Goal: Task Accomplishment & Management: Manage account settings

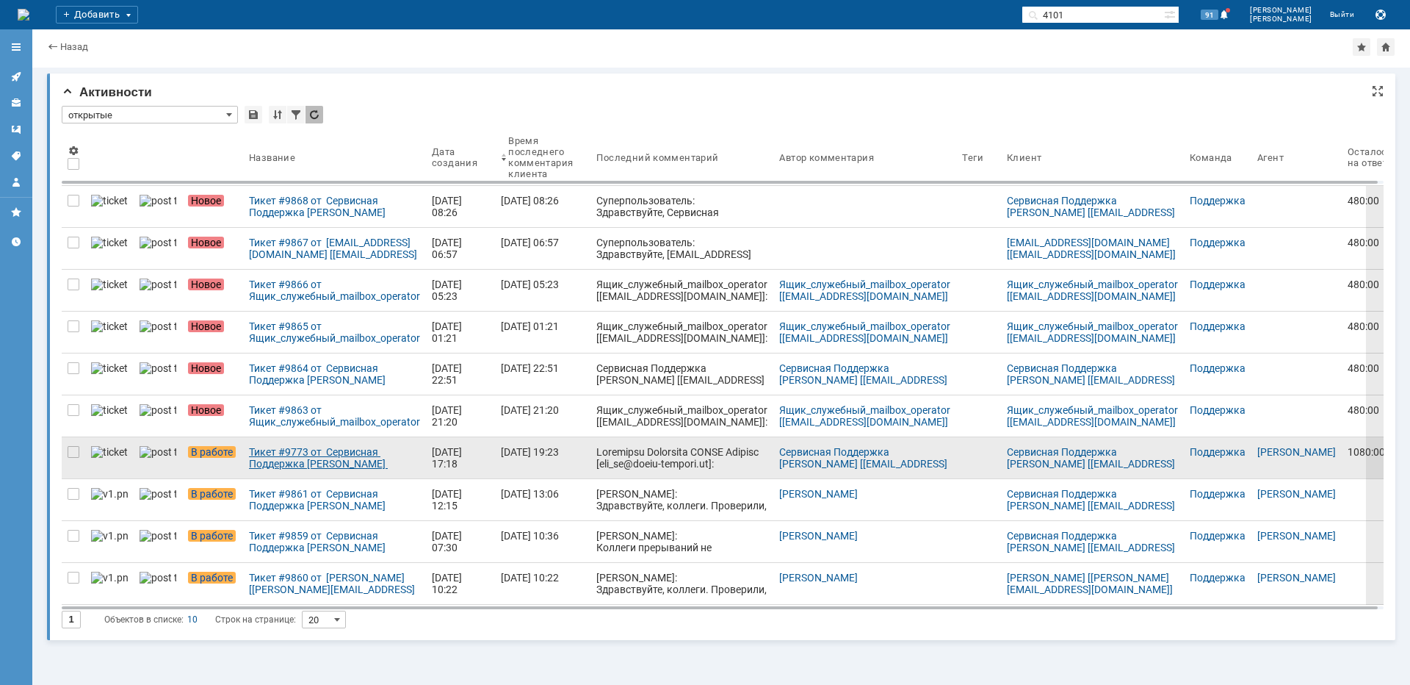
click at [286, 450] on div "Тикет #9773 от Сервисная Поддержка [PERSON_NAME] [[EMAIL_ADDRESS][DOMAIN_NAME]]…" at bounding box center [334, 458] width 171 height 24
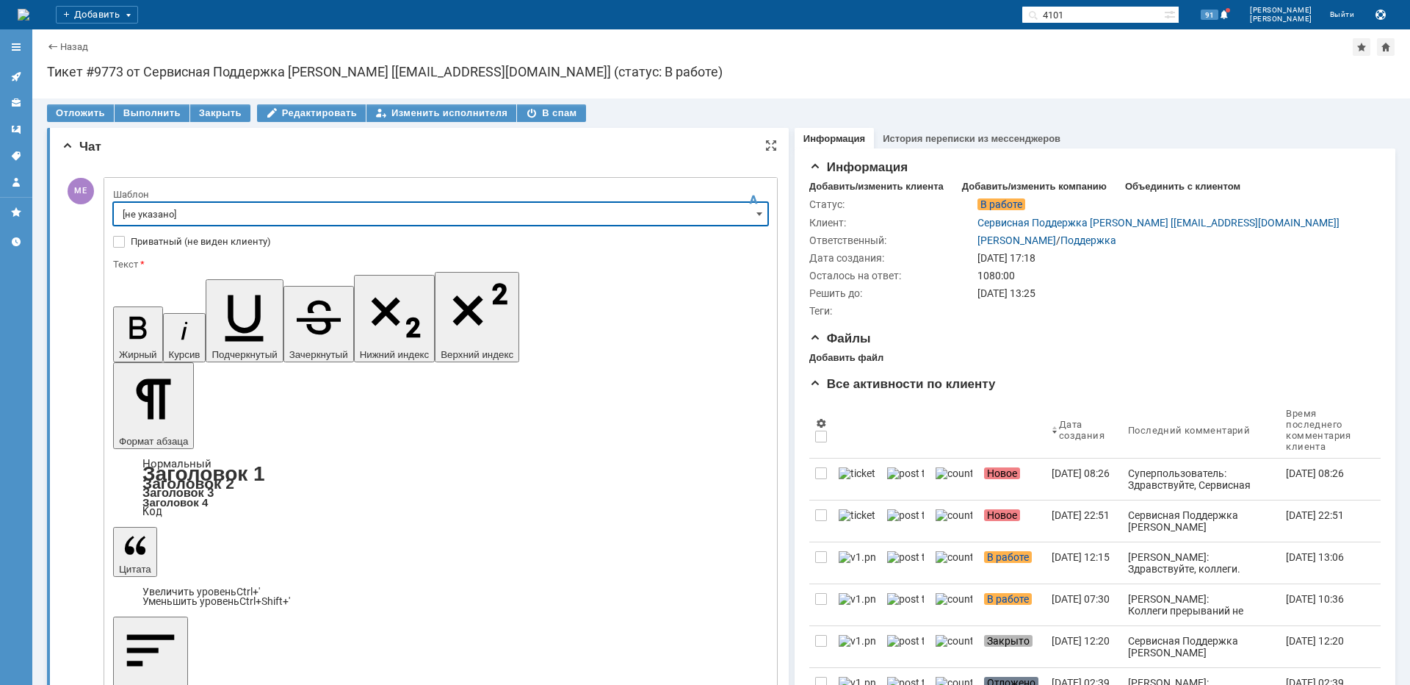
click at [176, 217] on input "[не указано]" at bounding box center [440, 214] width 655 height 24
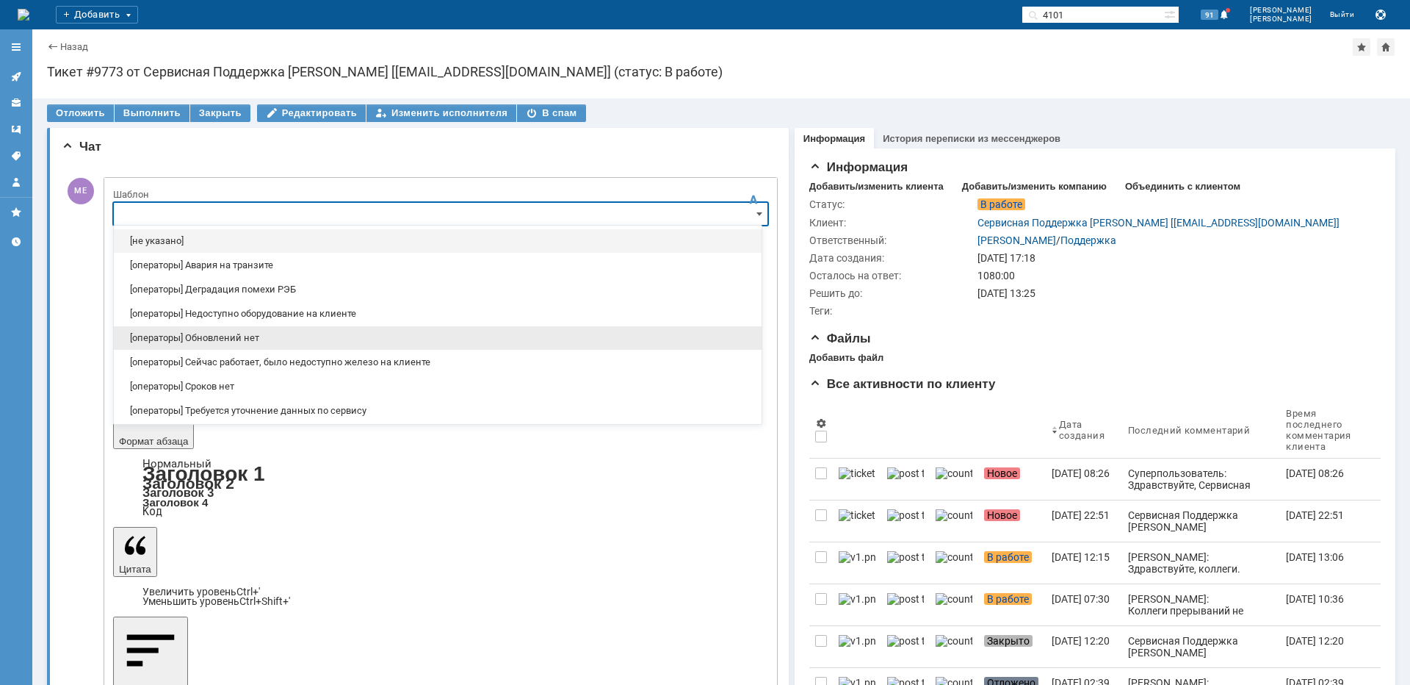
click at [262, 341] on span "[операторы] Обновлений нет" at bounding box center [438, 338] width 630 height 12
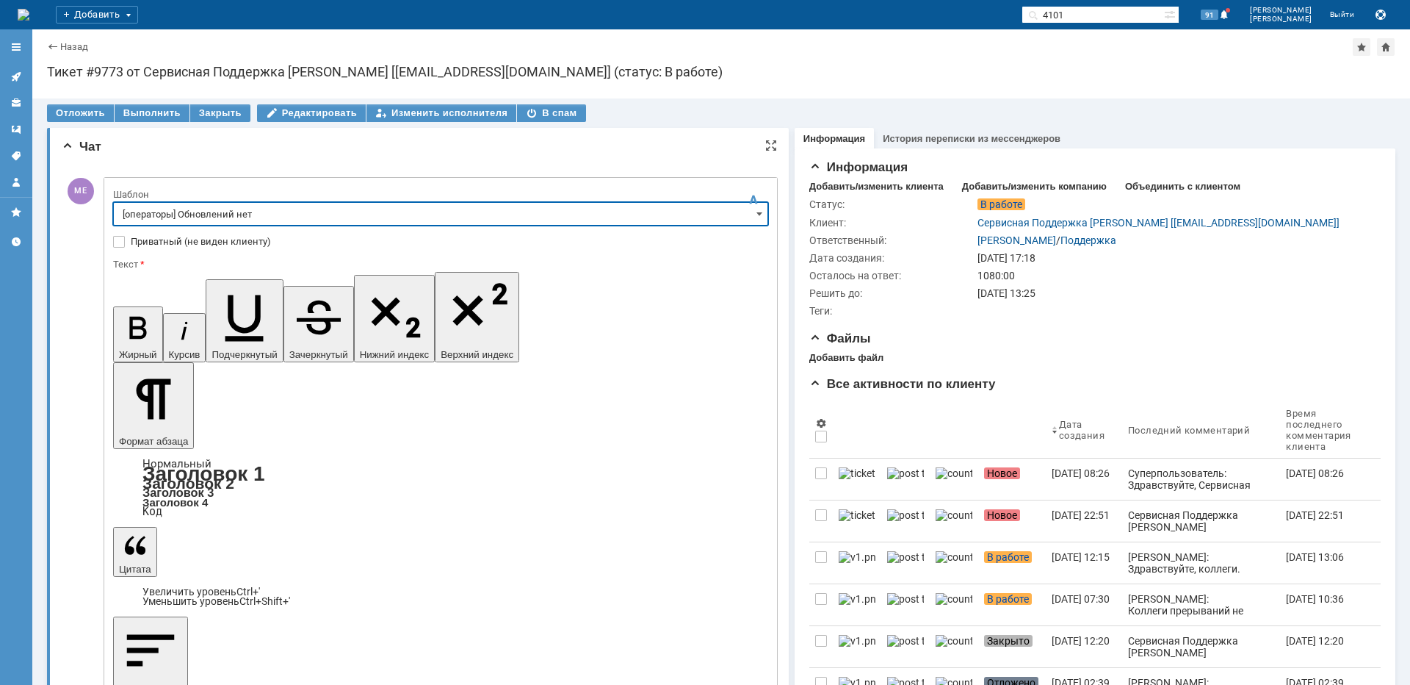
type input "[операторы] Обновлений нет"
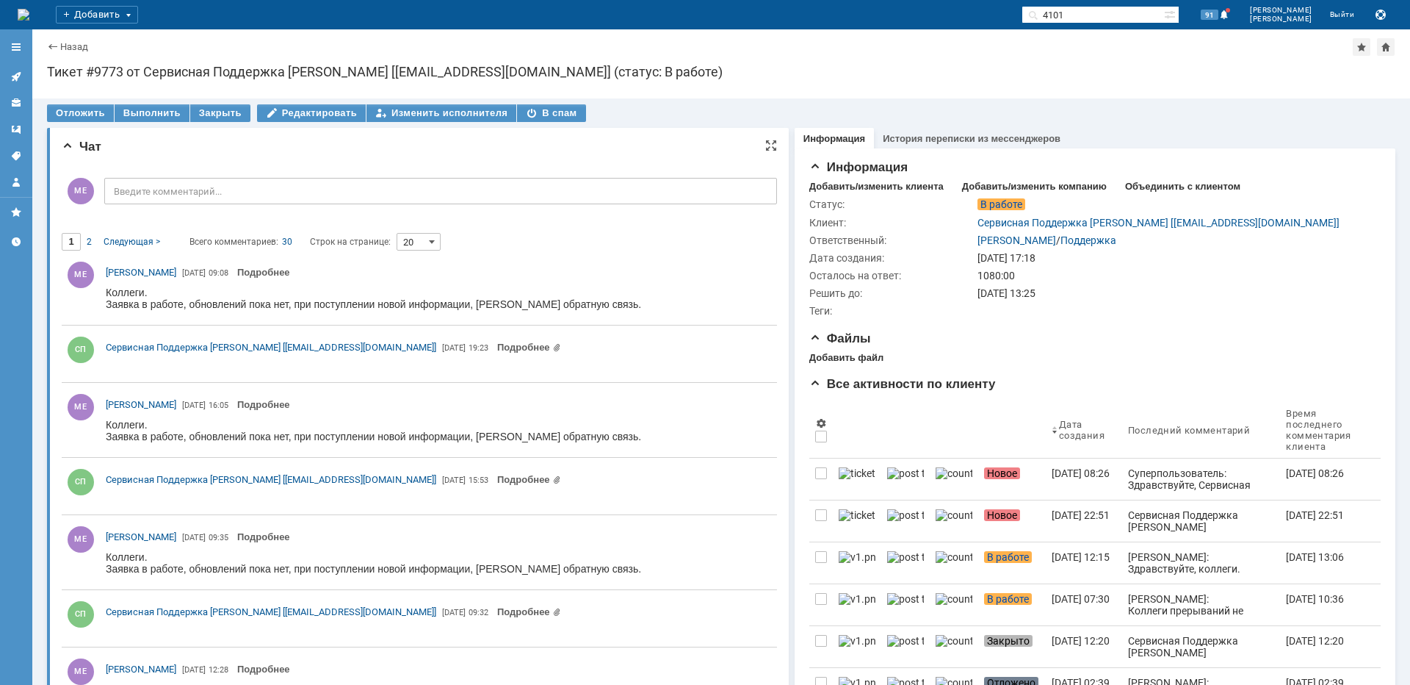
click at [18, 82] on icon at bounding box center [16, 77] width 12 height 12
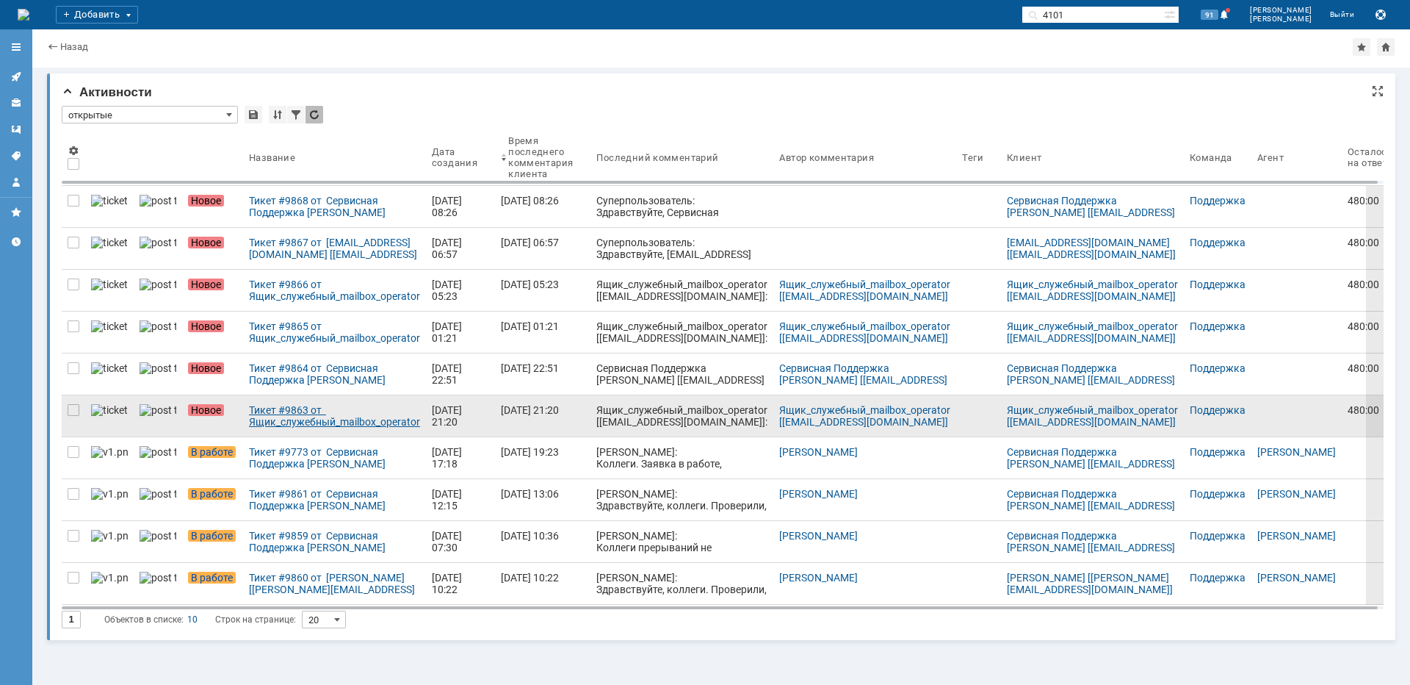
click at [249, 422] on div "Тикет #9863 от Ящик_служебный_mailbox_operator [[EMAIL_ADDRESS][DOMAIN_NAME]] (…" at bounding box center [334, 416] width 171 height 24
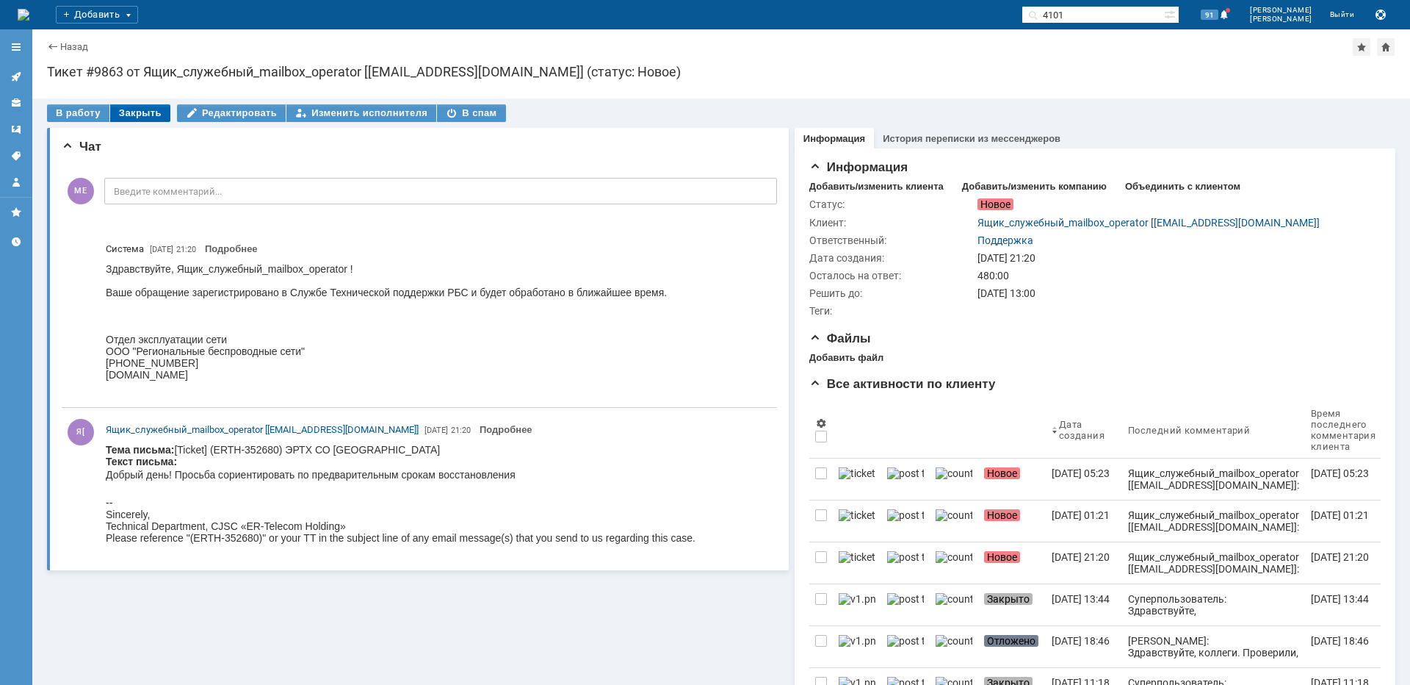
click at [146, 110] on div "Закрыть" at bounding box center [140, 113] width 60 height 18
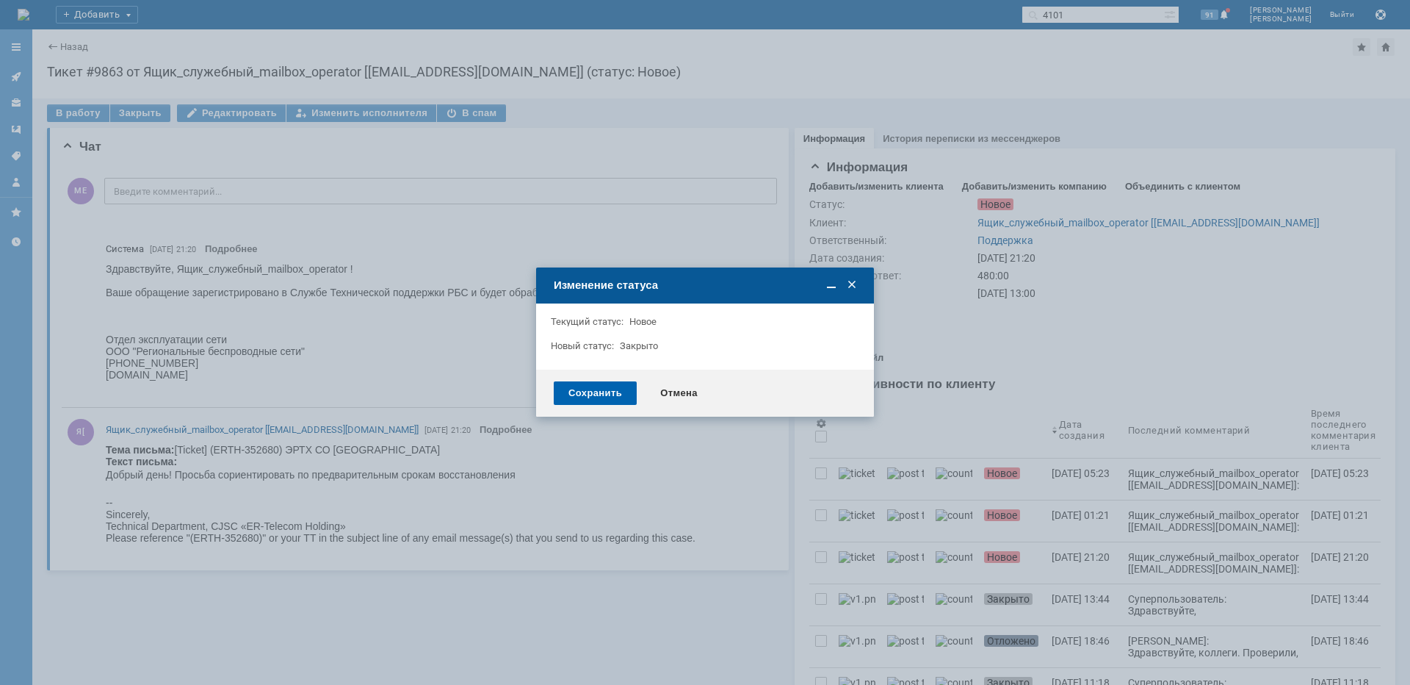
click at [612, 389] on div "Сохранить" at bounding box center [595, 393] width 83 height 24
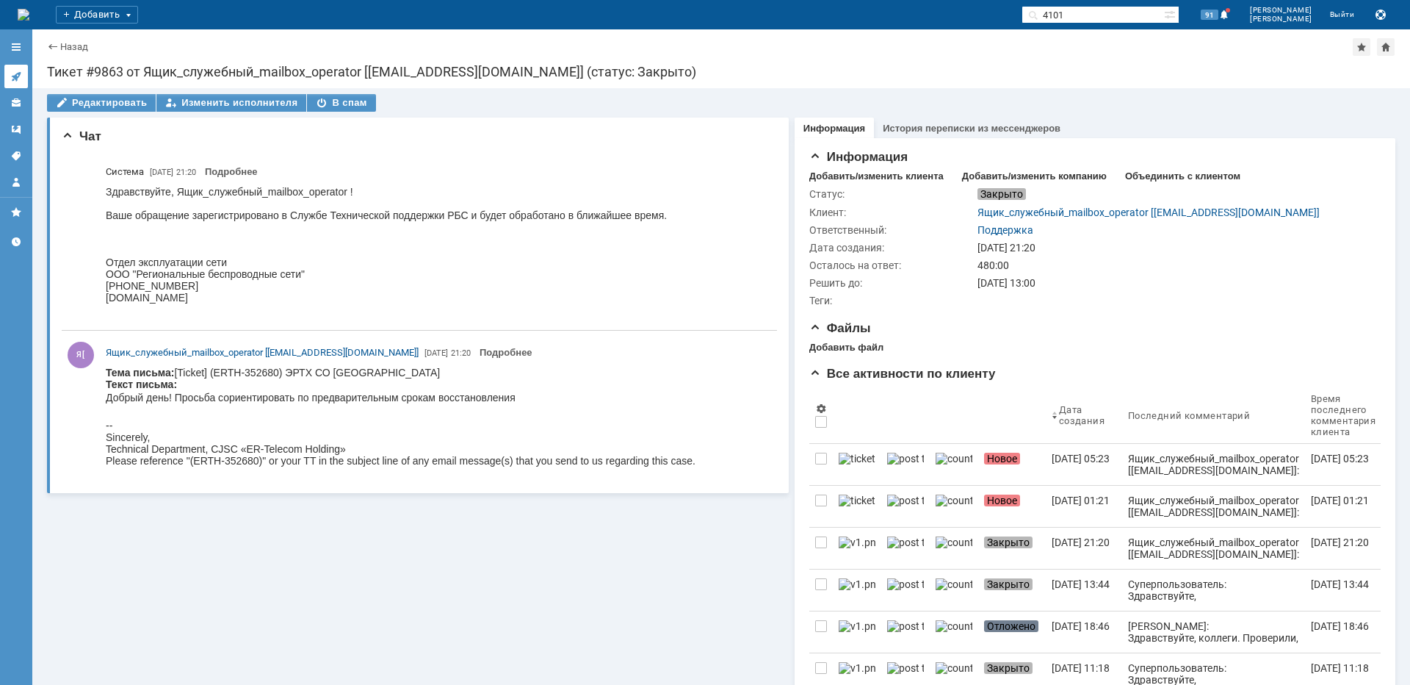
click at [24, 76] on link at bounding box center [16, 77] width 24 height 24
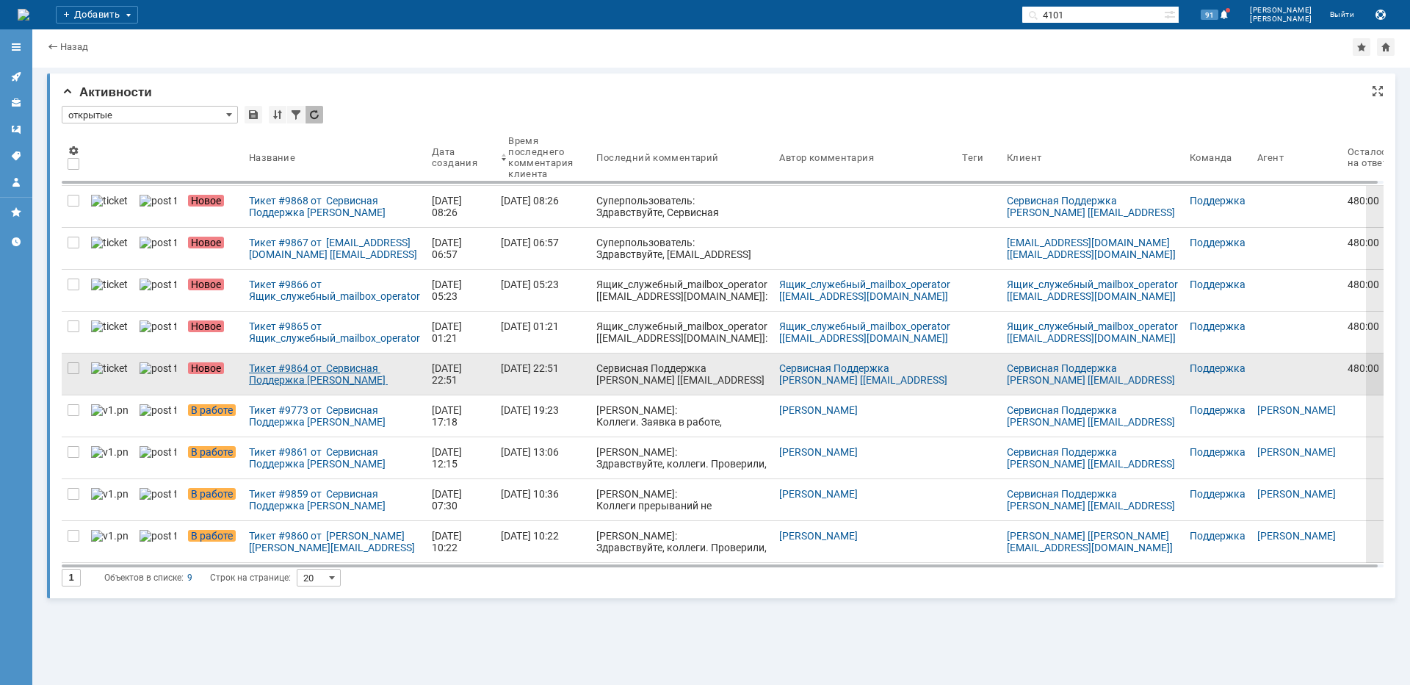
click at [325, 387] on link "Тикет #9864 от Сервисная Поддержка [PERSON_NAME] [[EMAIL_ADDRESS][DOMAIN_NAME]]…" at bounding box center [334, 373] width 183 height 41
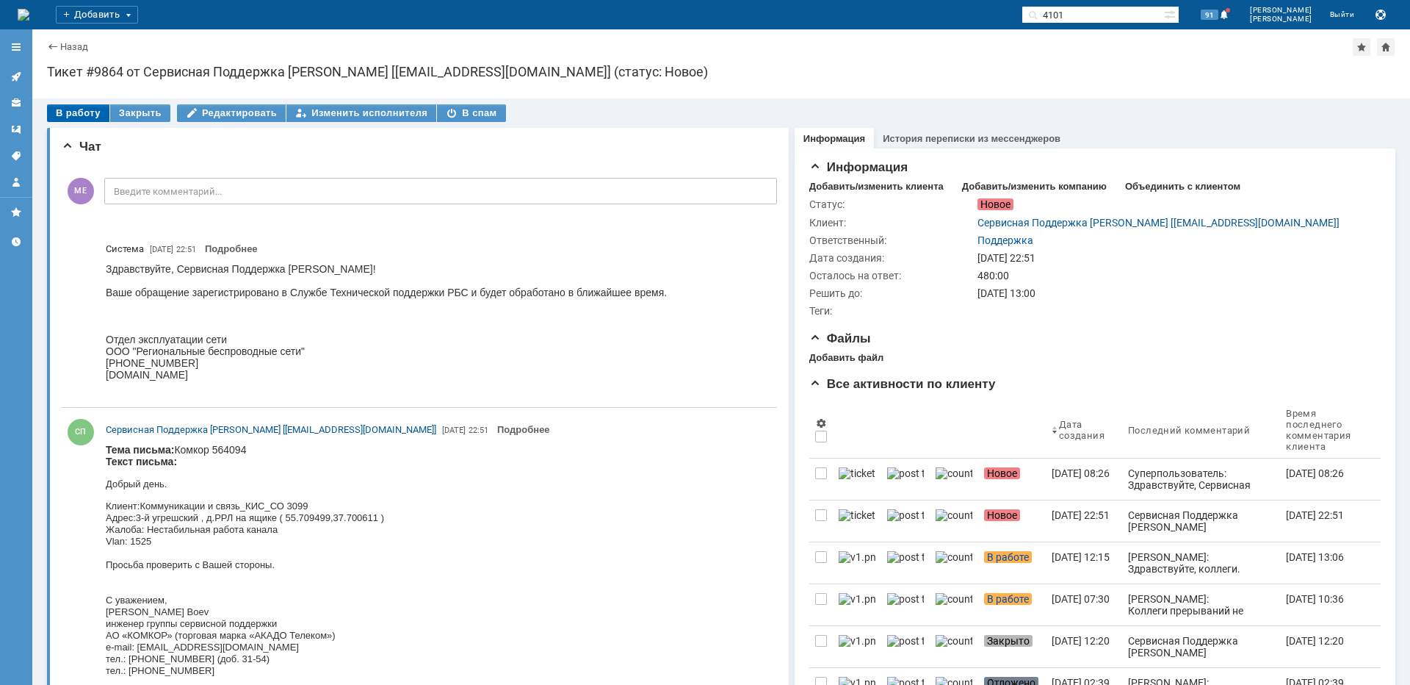
click at [79, 109] on div "В работу" at bounding box center [78, 113] width 62 height 18
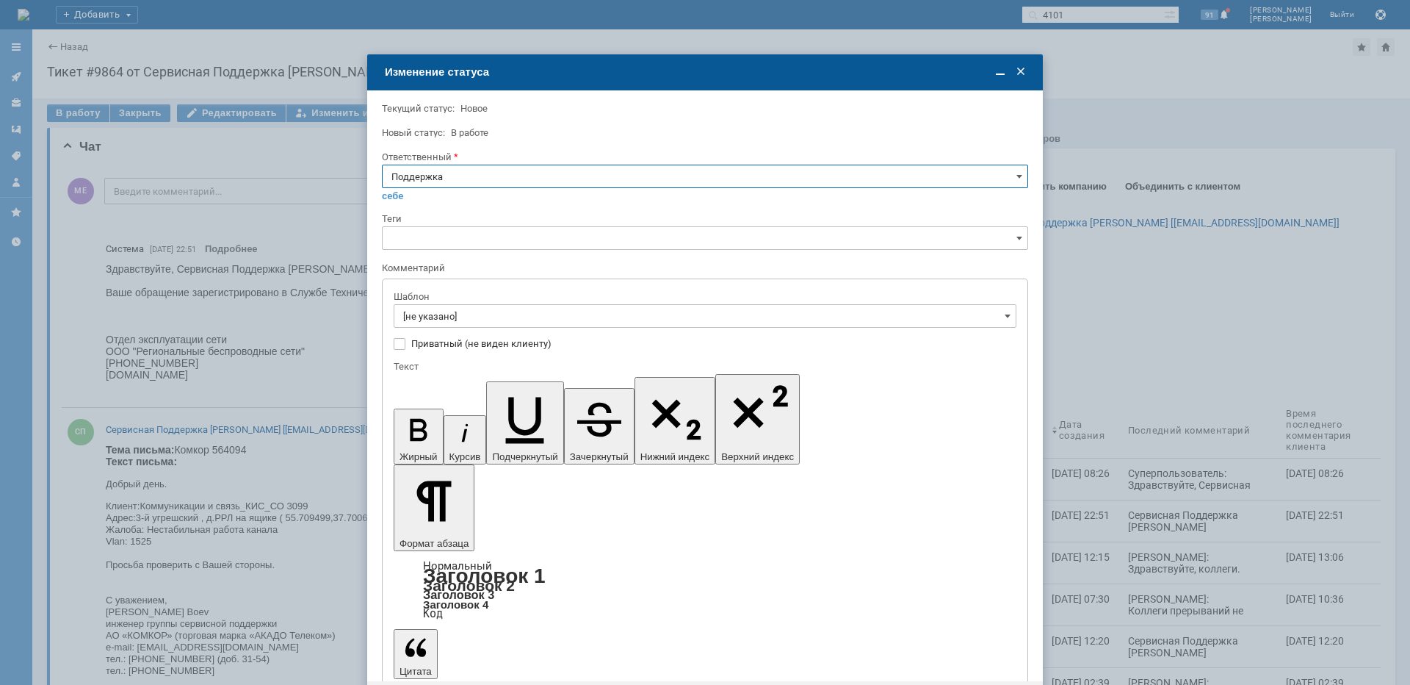
click at [559, 176] on input "Поддержка" at bounding box center [705, 177] width 646 height 24
click at [475, 318] on div "[PERSON_NAME]" at bounding box center [705, 325] width 645 height 24
type input "[PERSON_NAME]"
click at [475, 316] on input "[не указано]" at bounding box center [705, 316] width 623 height 24
type input "[PERSON_NAME]"
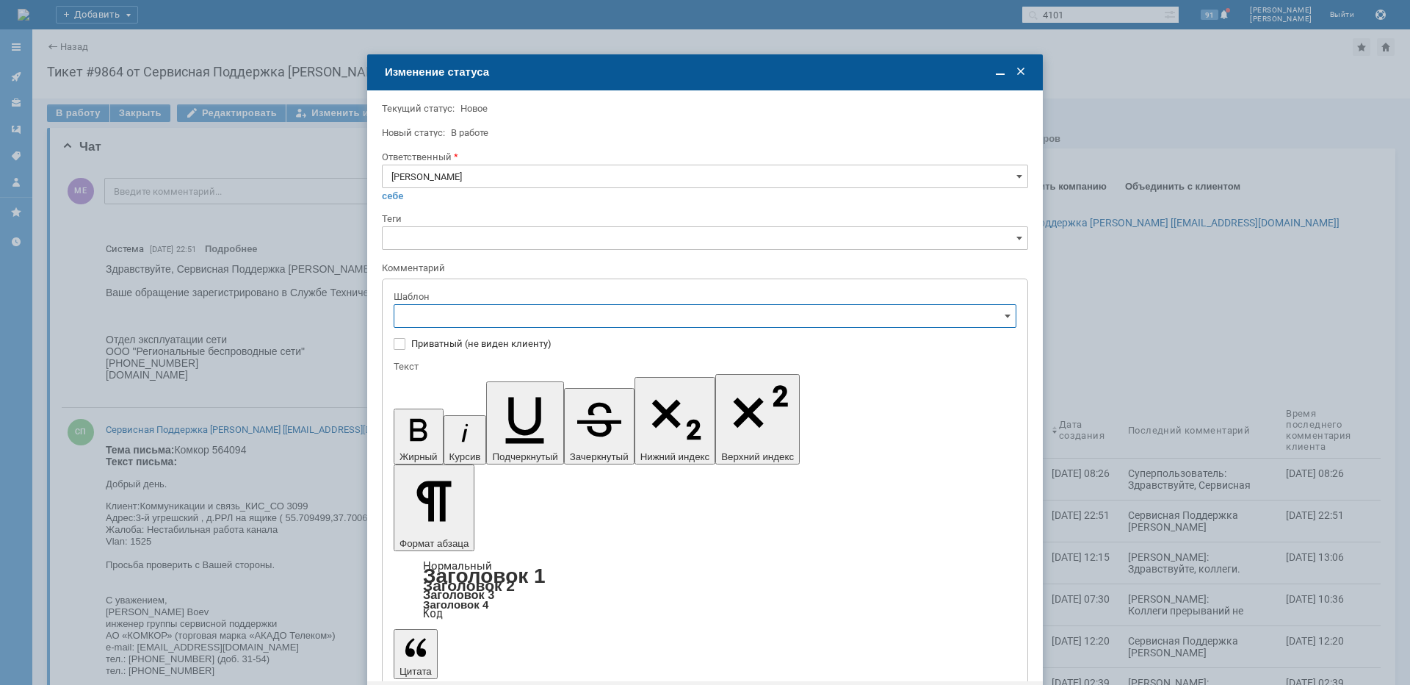
scroll to position [220, 0]
drag, startPoint x: 543, startPoint y: 413, endPoint x: 93, endPoint y: 93, distance: 552.0
click at [543, 413] on span "[операторы] штатно потерь нет" at bounding box center [705, 414] width 604 height 12
type input "[операторы] штатно потерь нет"
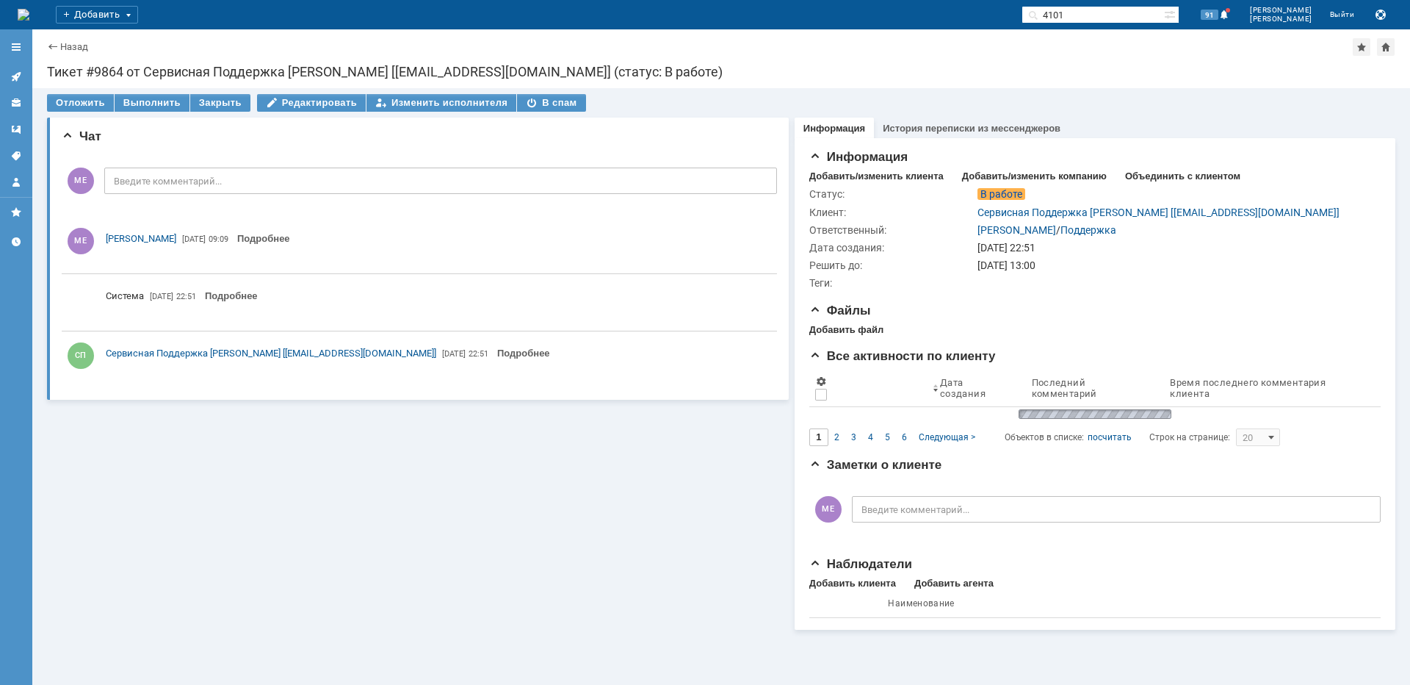
scroll to position [0, 0]
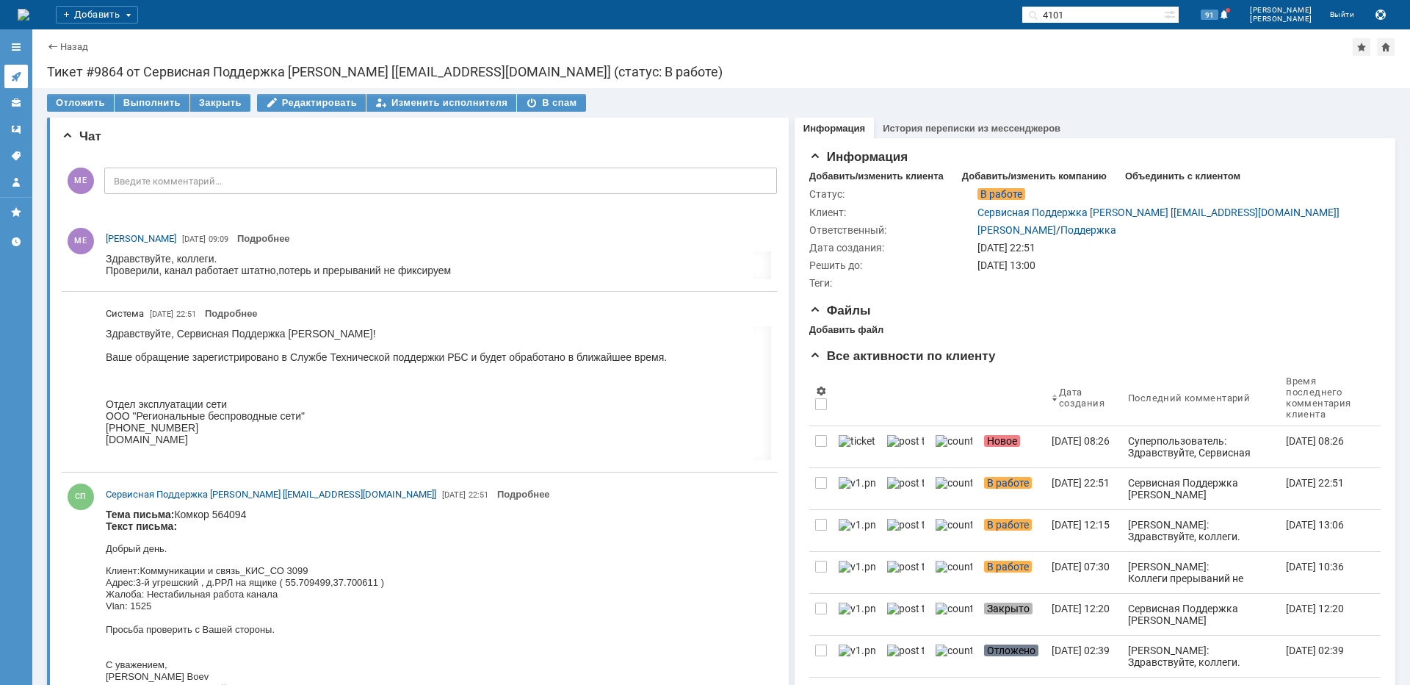
click at [18, 75] on icon at bounding box center [16, 77] width 10 height 10
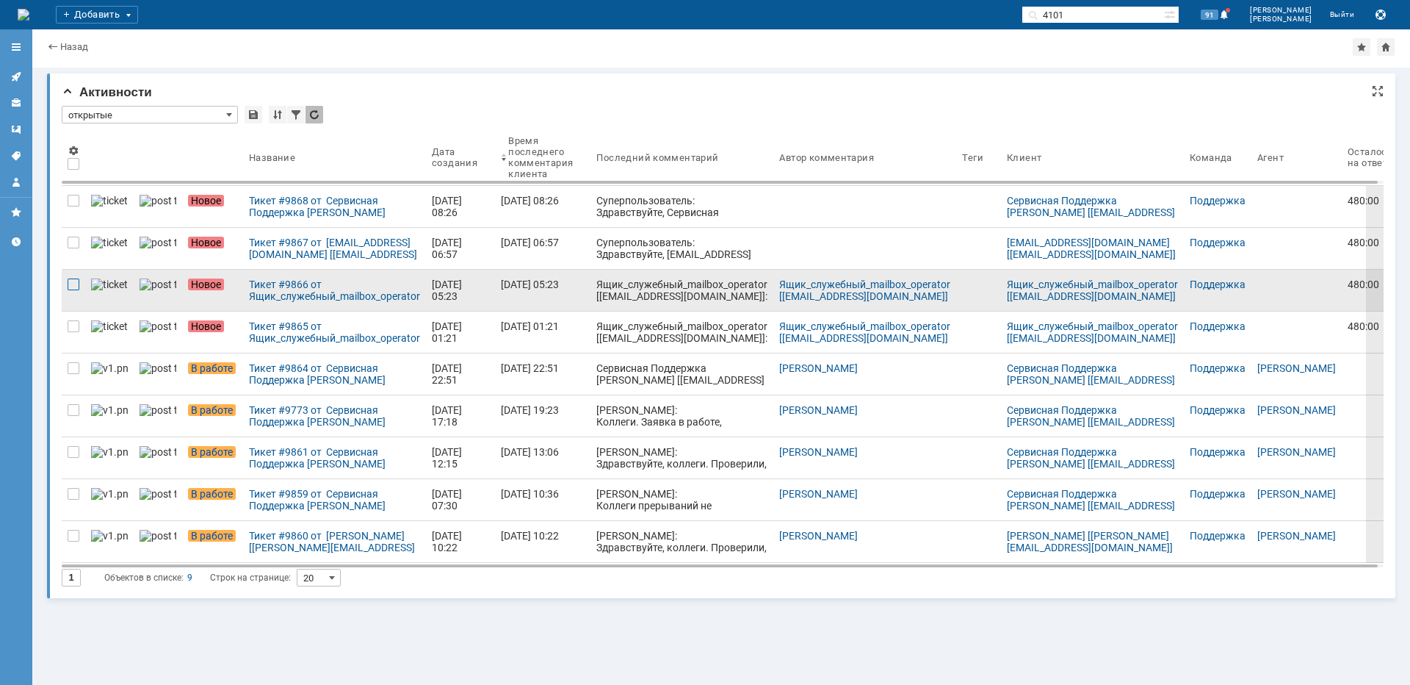
drag, startPoint x: 73, startPoint y: 322, endPoint x: 76, endPoint y: 314, distance: 8.6
click at [73, 322] on div at bounding box center [74, 326] width 12 height 12
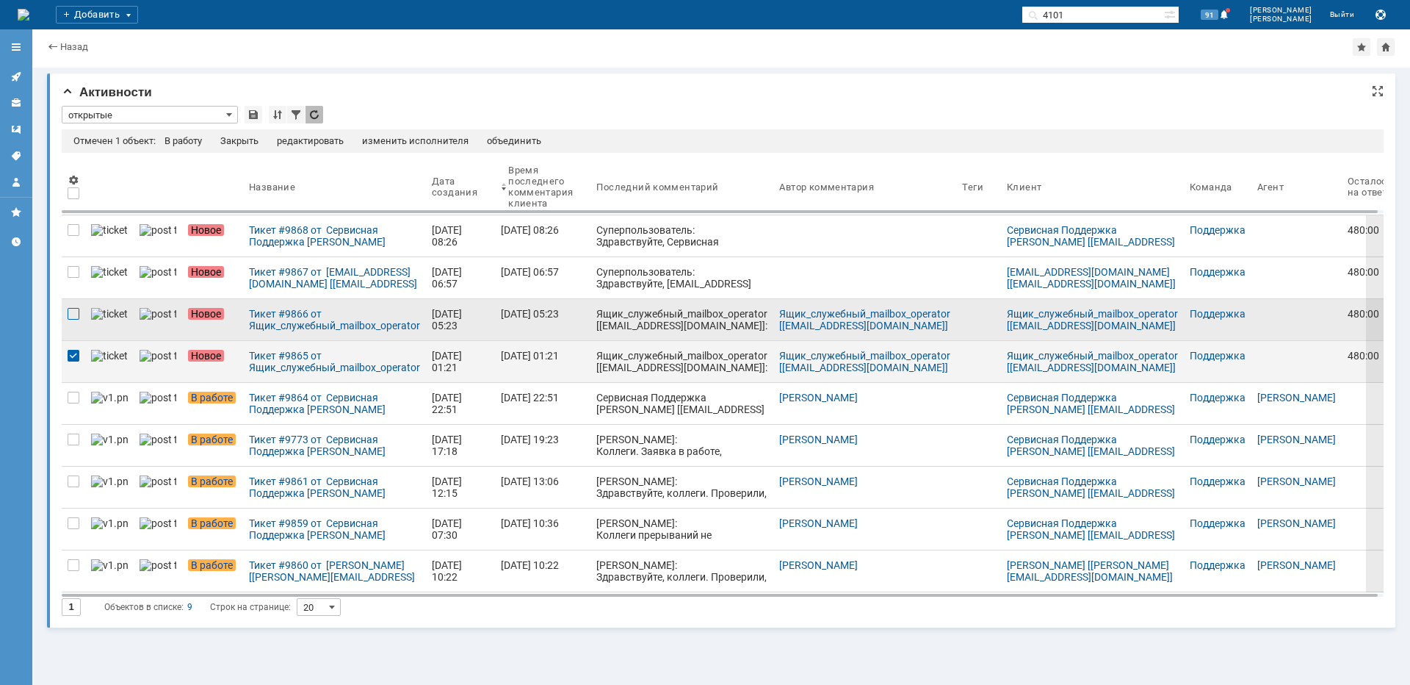
click at [71, 316] on div at bounding box center [74, 314] width 12 height 12
click at [253, 137] on div "Закрыть" at bounding box center [250, 141] width 38 height 12
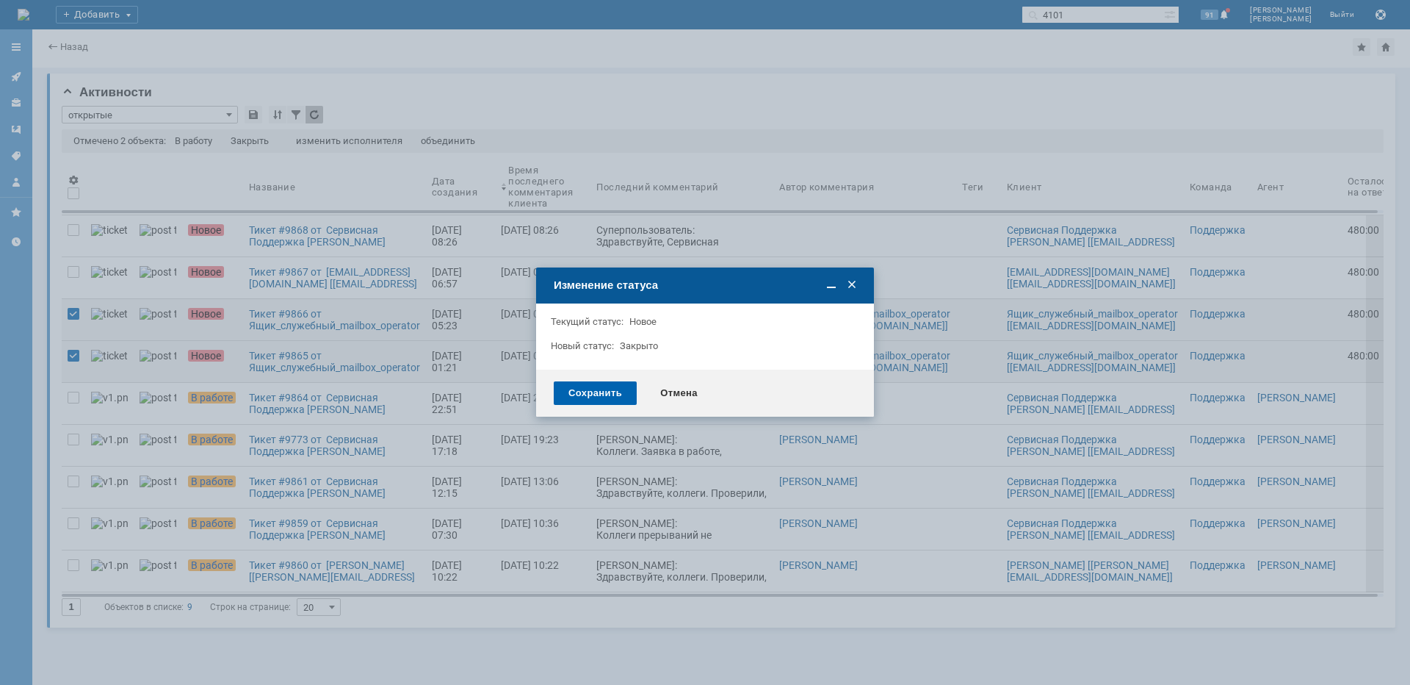
click at [566, 399] on div "Сохранить" at bounding box center [595, 393] width 83 height 24
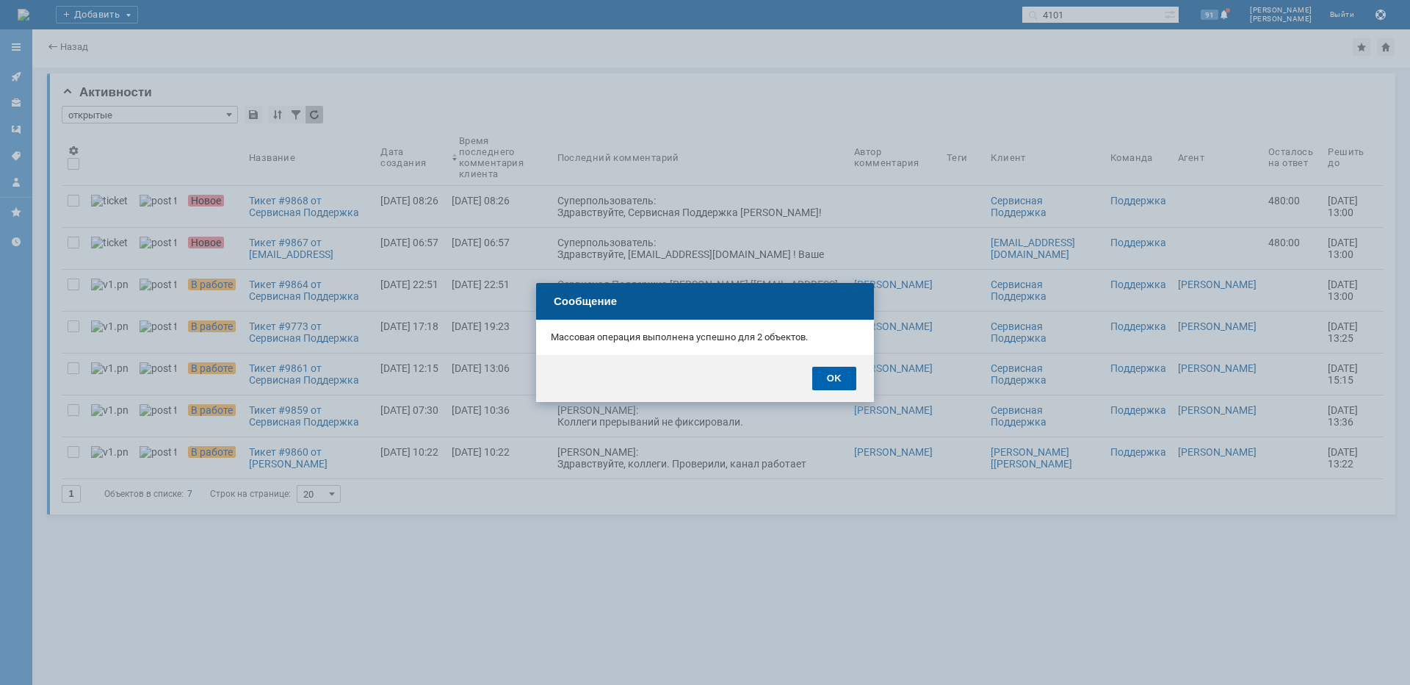
click at [820, 375] on div "OK" at bounding box center [834, 379] width 44 height 24
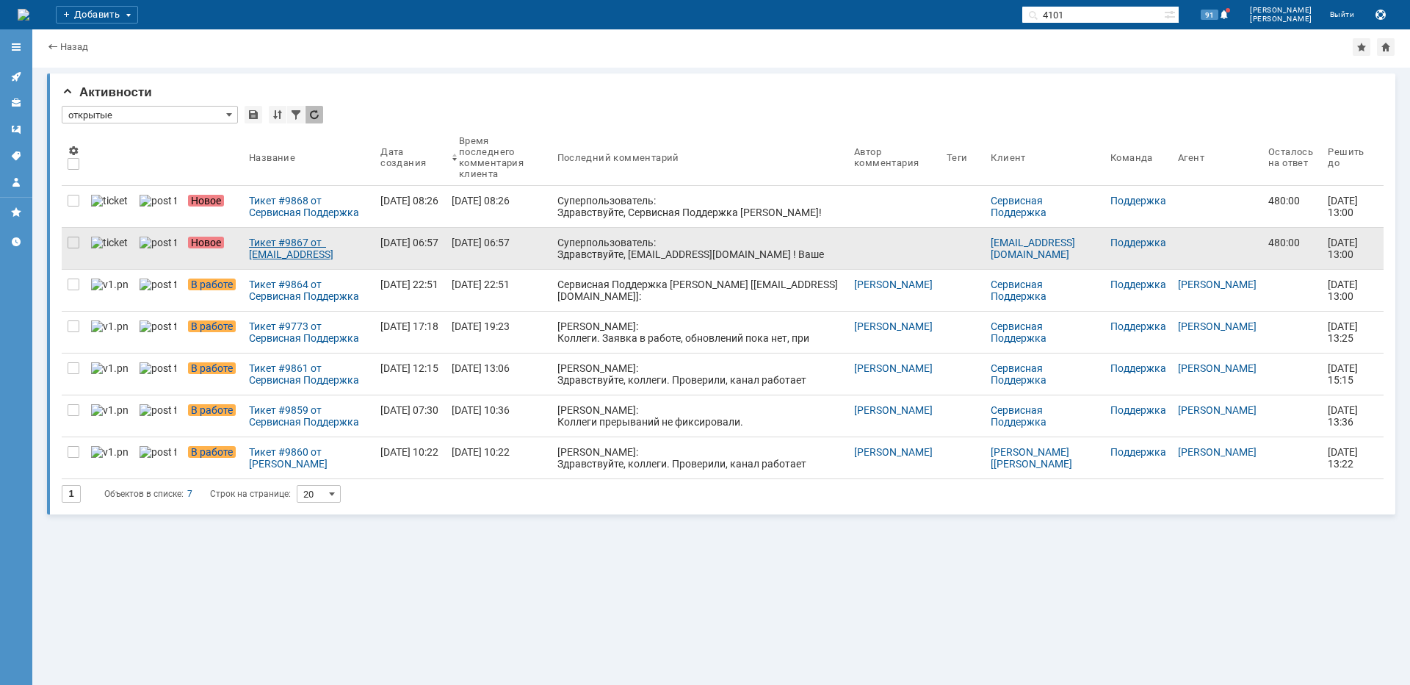
click at [276, 249] on div "Тикет #9867 от [EMAIL_ADDRESS][DOMAIN_NAME] [[EMAIL_ADDRESS][DOMAIN_NAME]] (ста…" at bounding box center [309, 249] width 120 height 24
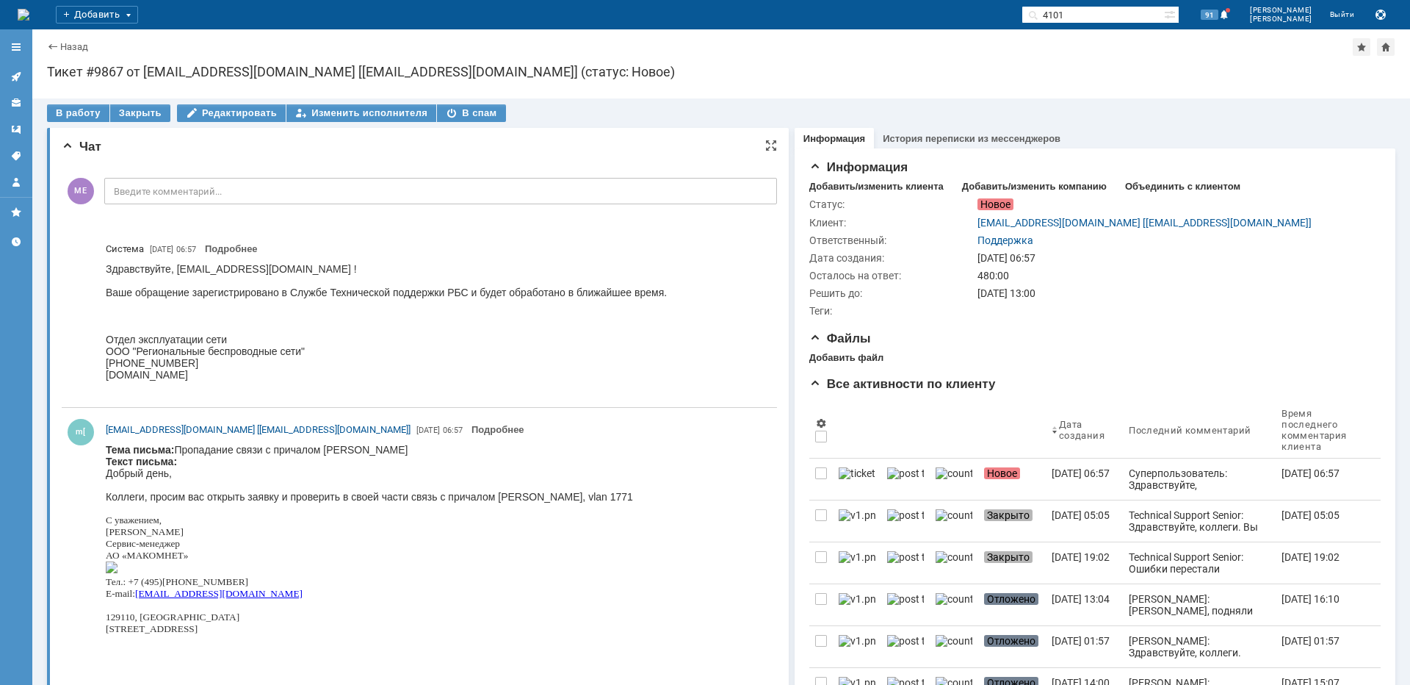
click at [347, 448] on body "Тема письма: Пропадание связи с причалом [PERSON_NAME] Текст письма: Добрый ден…" at bounding box center [369, 549] width 527 height 210
copy body "Сердце"
click at [66, 111] on div "В работу" at bounding box center [78, 113] width 62 height 18
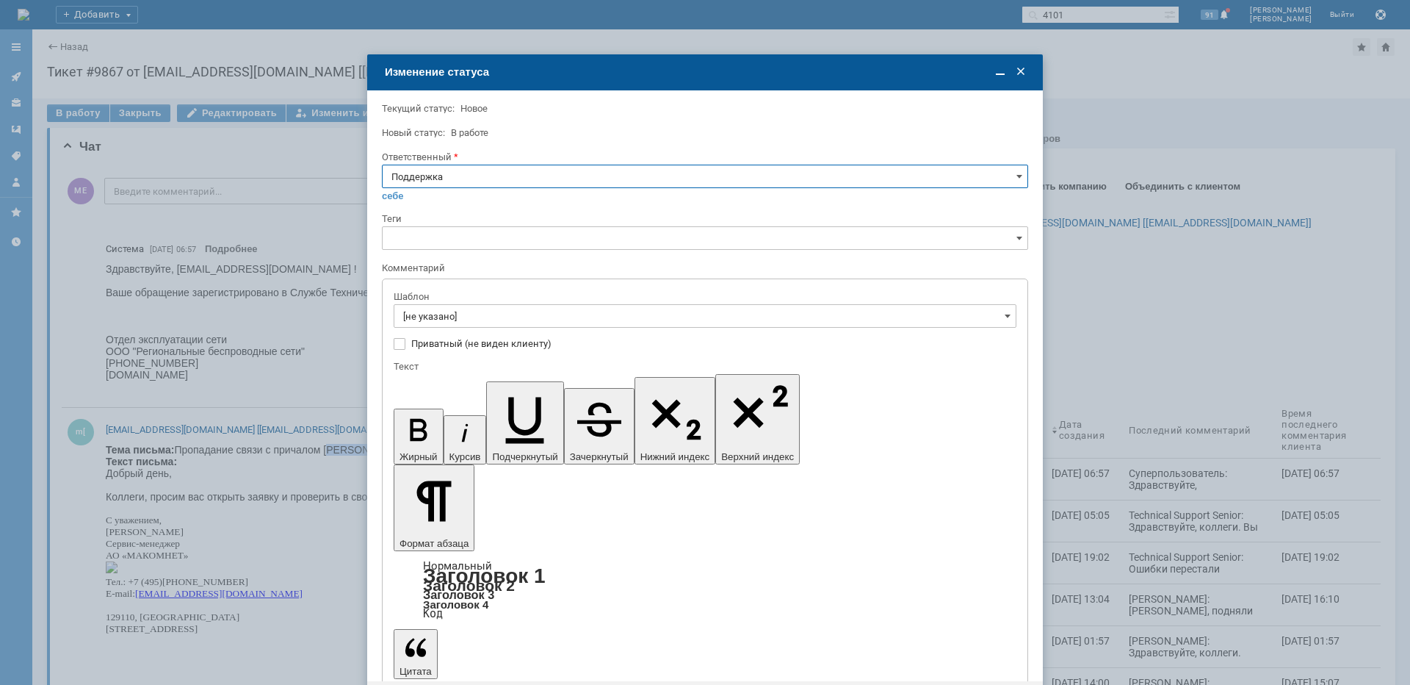
click at [452, 170] on input "Поддержка" at bounding box center [705, 177] width 646 height 24
click at [428, 317] on div "[PERSON_NAME]" at bounding box center [705, 325] width 645 height 24
type input "[PERSON_NAME]"
click at [441, 309] on input "[не указано]" at bounding box center [705, 316] width 623 height 24
type input "[PERSON_NAME]"
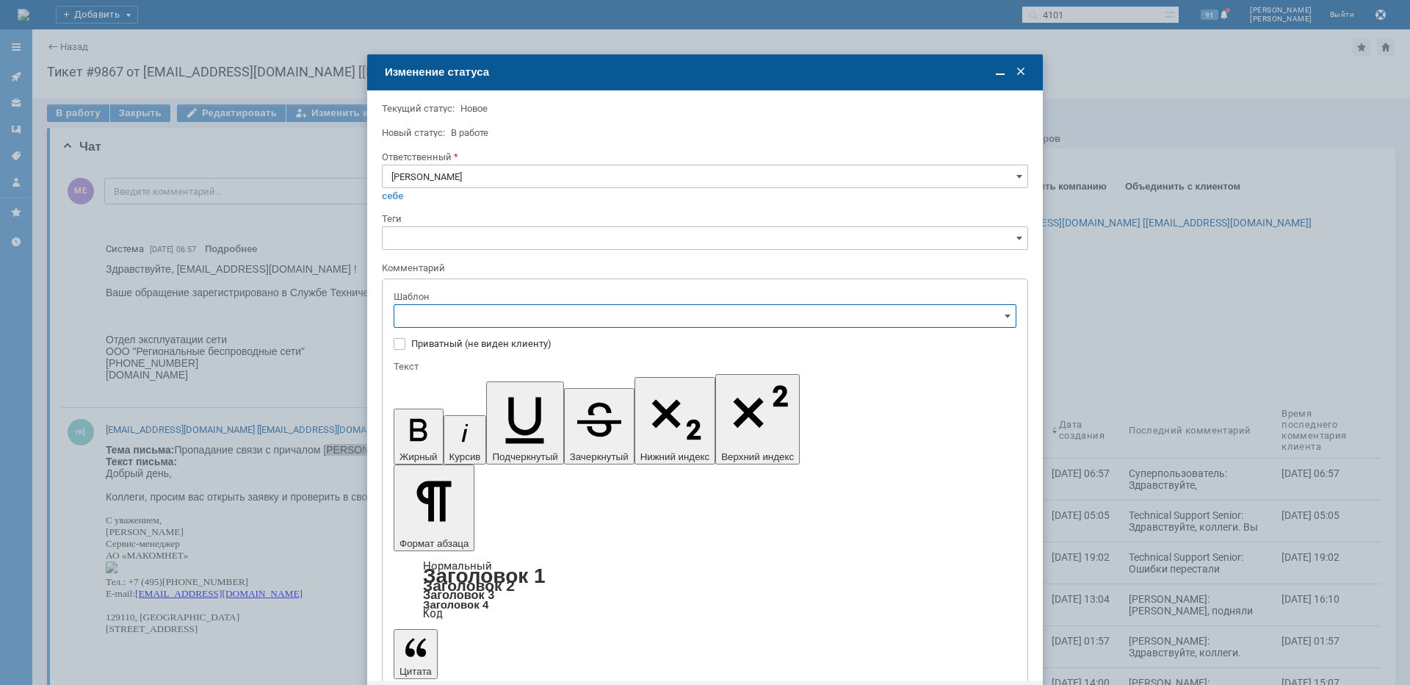
click at [532, 419] on span "[операторы] Недоступно оборудование на клиенте" at bounding box center [705, 416] width 604 height 12
type input "[операторы] Недоступно оборудование на клиенте"
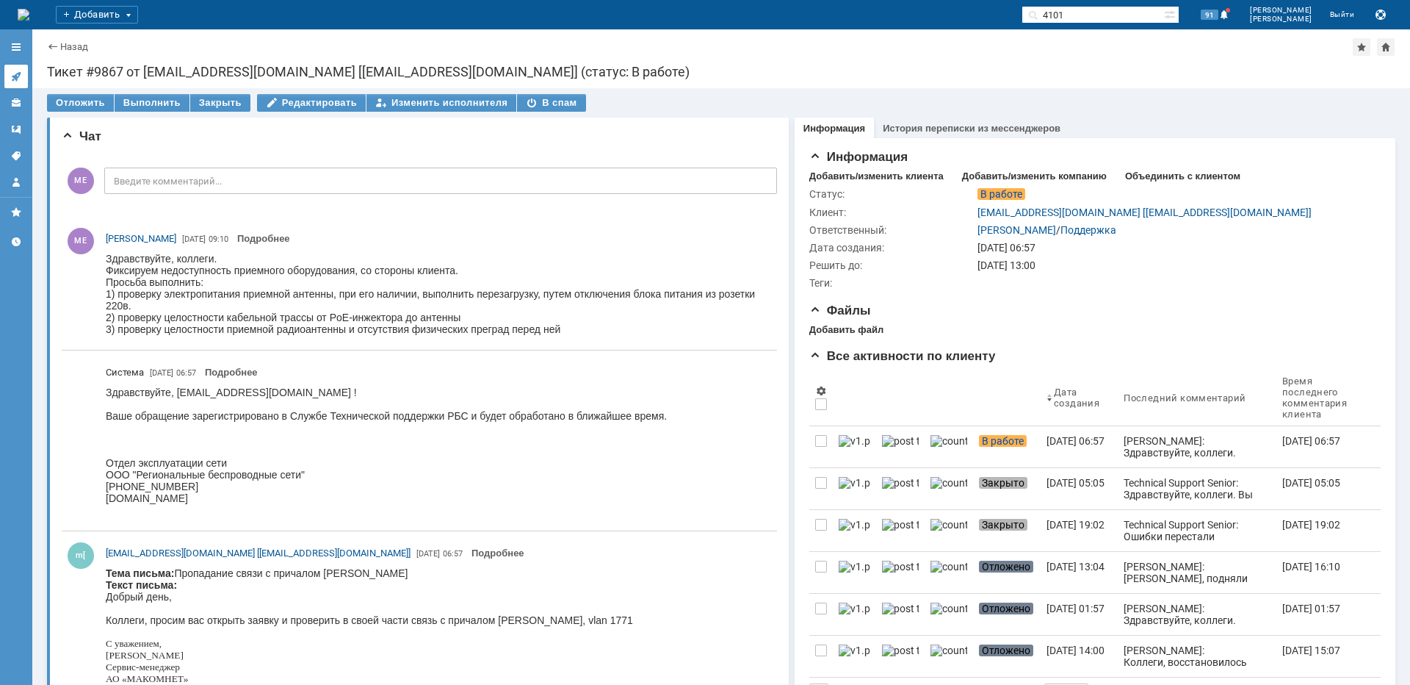
click at [12, 71] on icon at bounding box center [16, 77] width 12 height 12
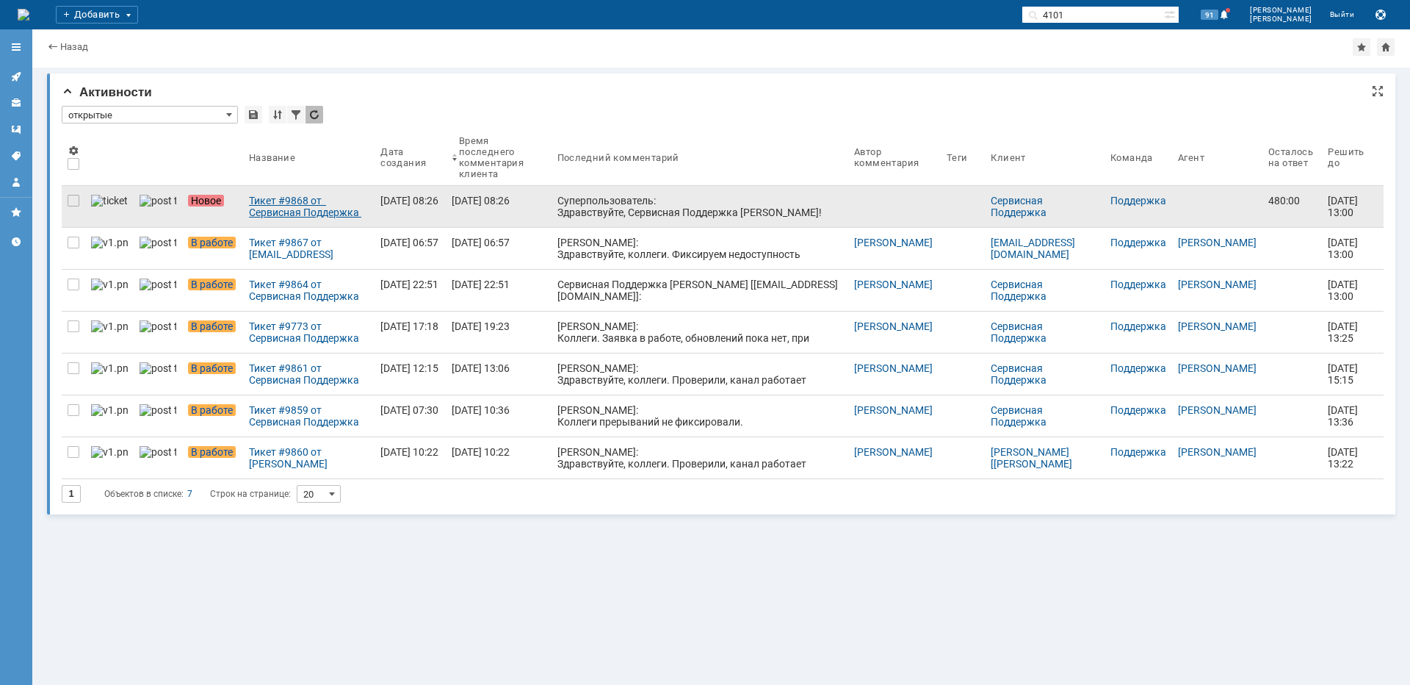
click at [280, 209] on div "Тикет #9868 от Сервисная Поддержка [PERSON_NAME] [[EMAIL_ADDRESS][DOMAIN_NAME]]…" at bounding box center [309, 207] width 120 height 24
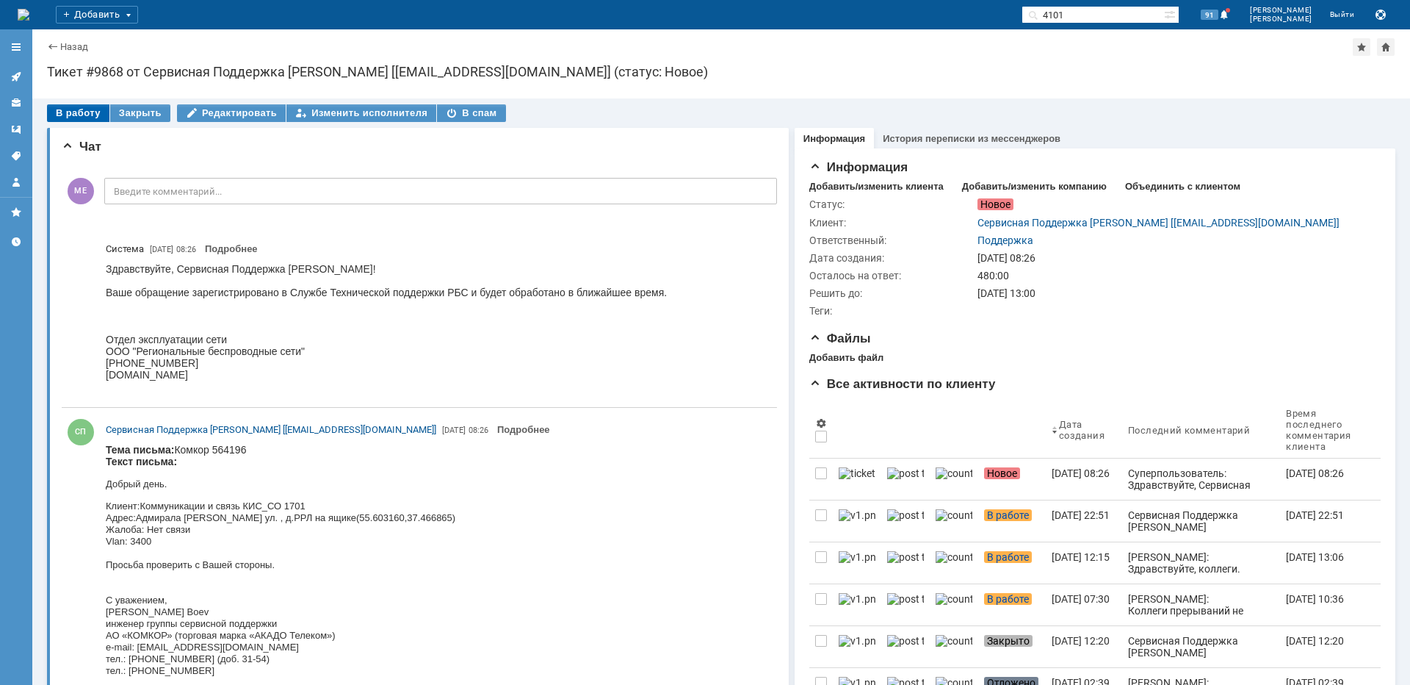
click at [81, 115] on div "В работу" at bounding box center [78, 113] width 62 height 18
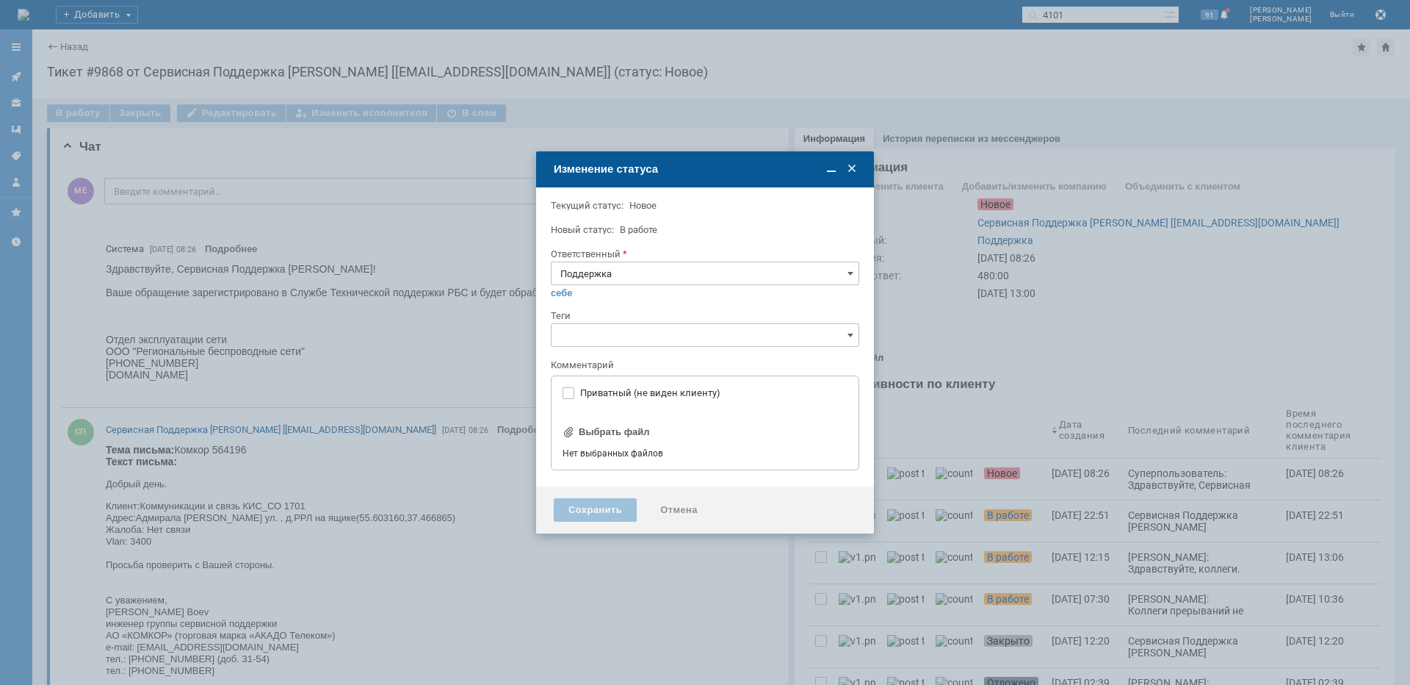
type input "[не указано]"
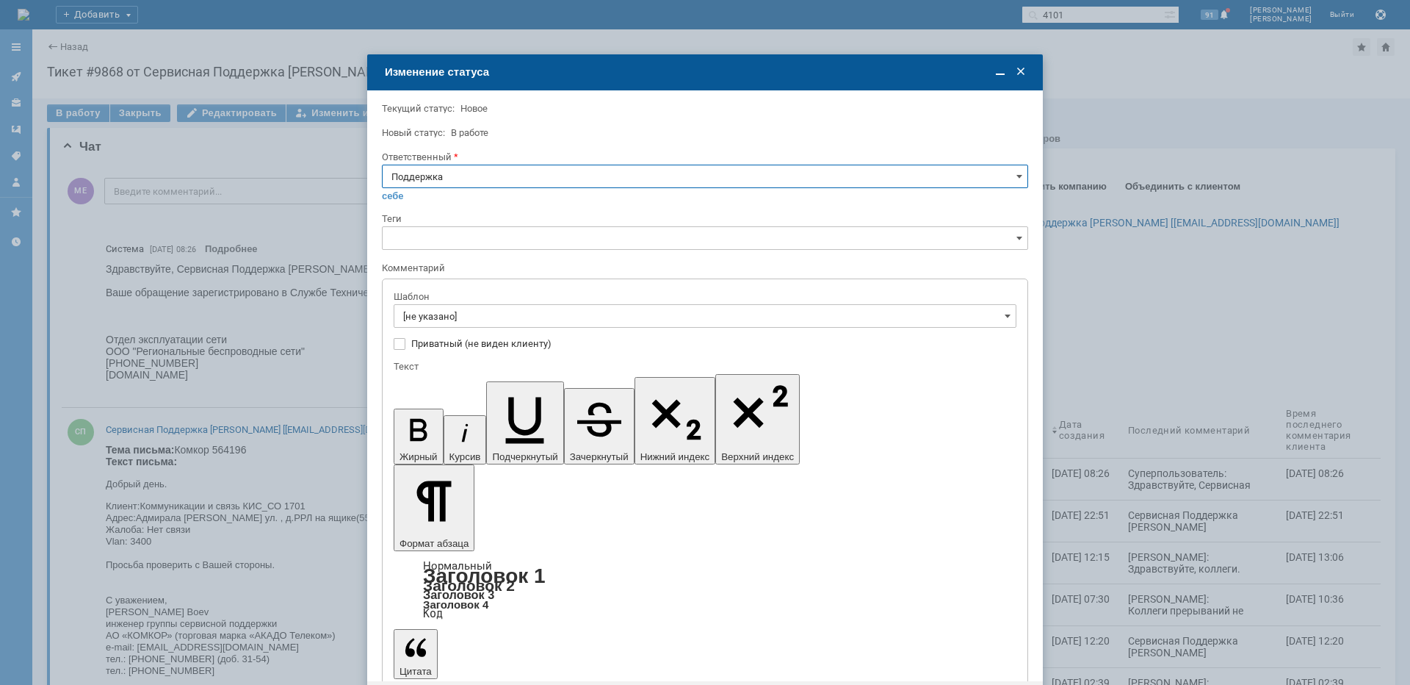
click at [494, 173] on input "Поддержка" at bounding box center [705, 177] width 646 height 24
click at [458, 317] on div "[PERSON_NAME]" at bounding box center [705, 325] width 645 height 24
type input "[PERSON_NAME]"
click at [458, 317] on input "[не указано]" at bounding box center [705, 316] width 623 height 24
type input "[PERSON_NAME]"
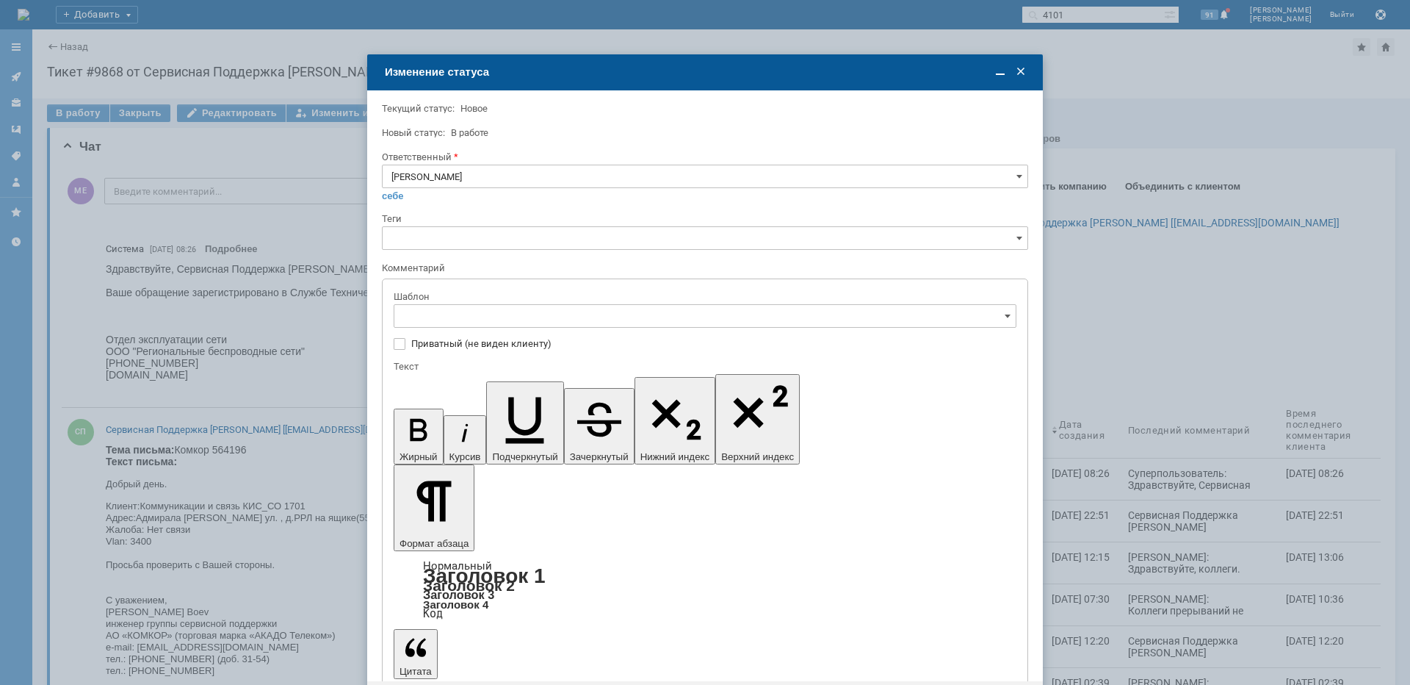
click at [588, 469] on span "[операторы] Сейчас работает, было недоступно железо на клиенте" at bounding box center [705, 464] width 604 height 12
type input "[операторы] Сейчас работает, было недоступно железо на клиенте"
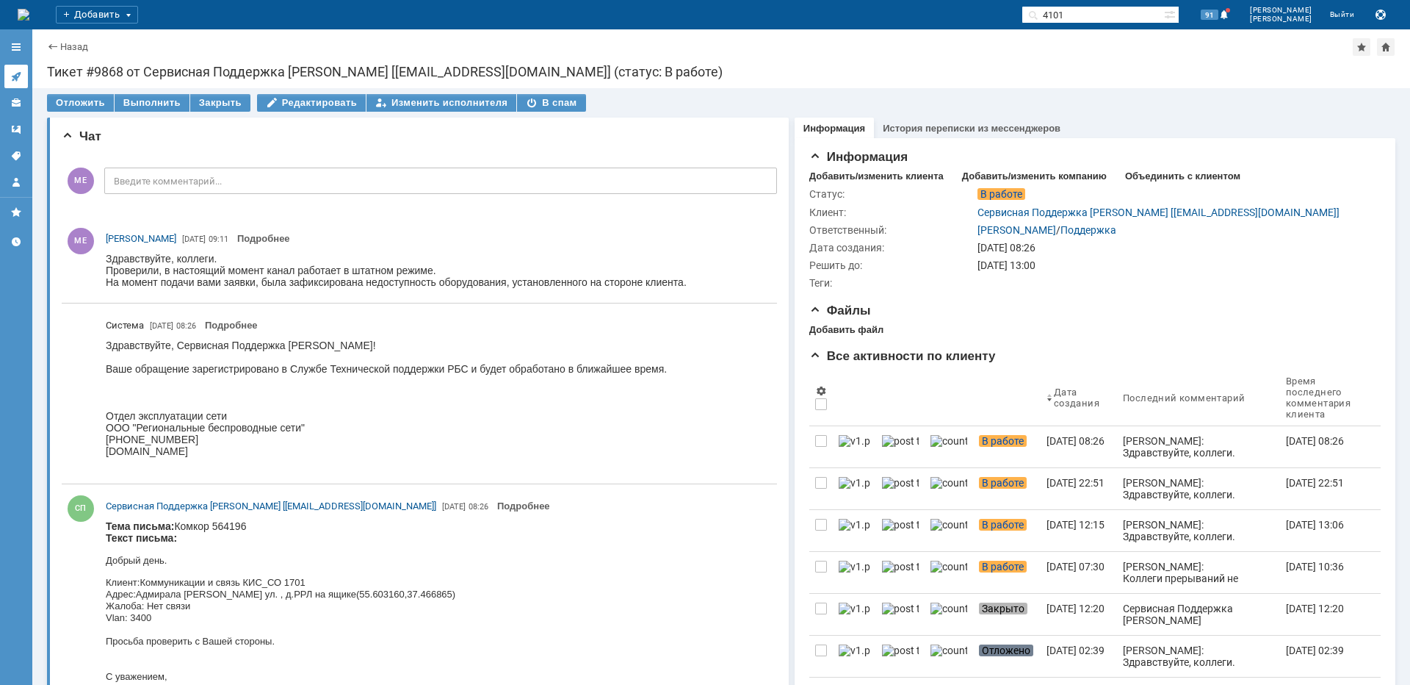
click at [23, 71] on link at bounding box center [16, 77] width 24 height 24
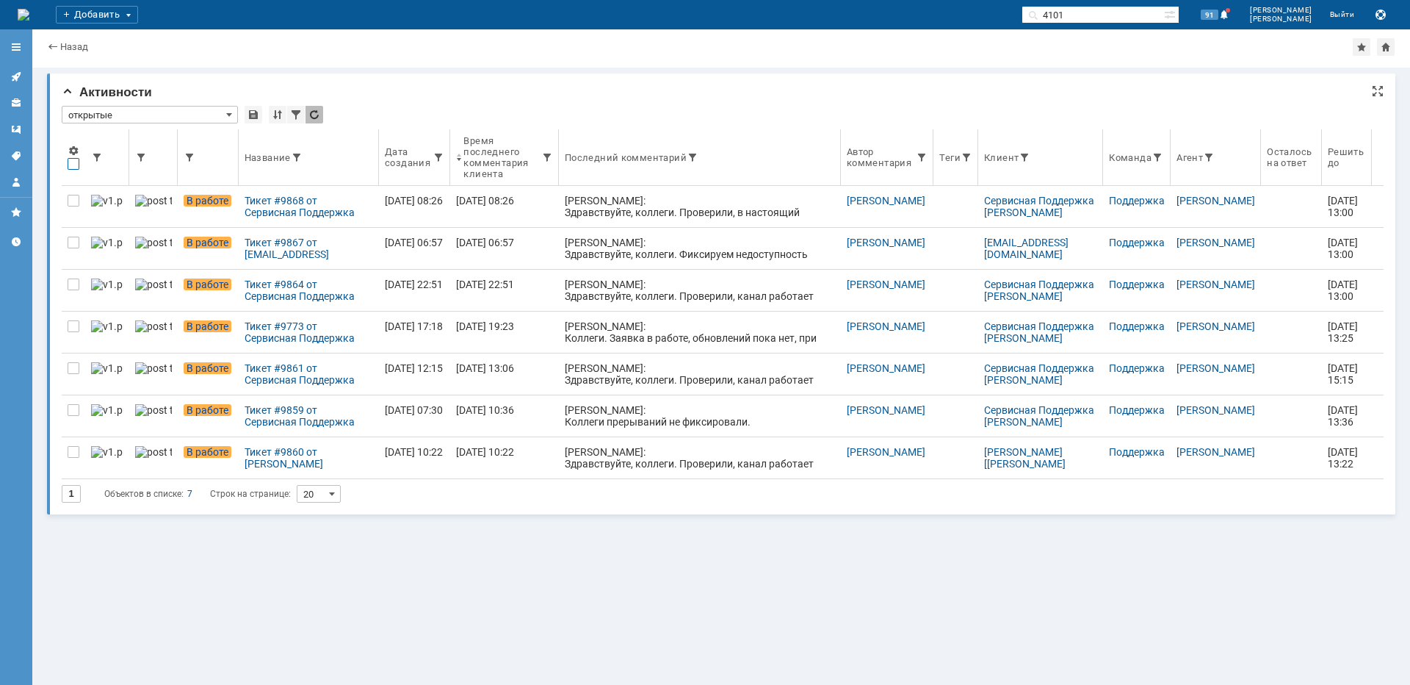
click at [72, 166] on div at bounding box center [74, 164] width 12 height 12
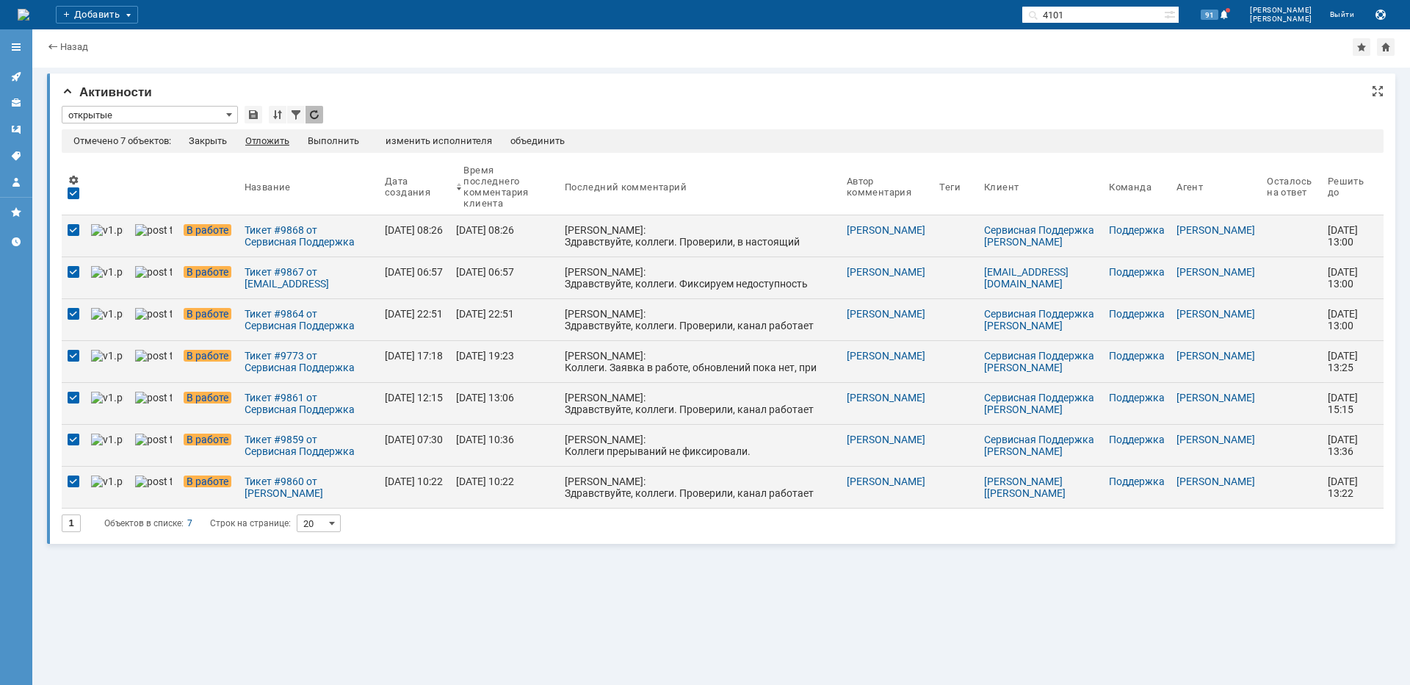
click at [267, 142] on div "Отложить" at bounding box center [267, 141] width 44 height 12
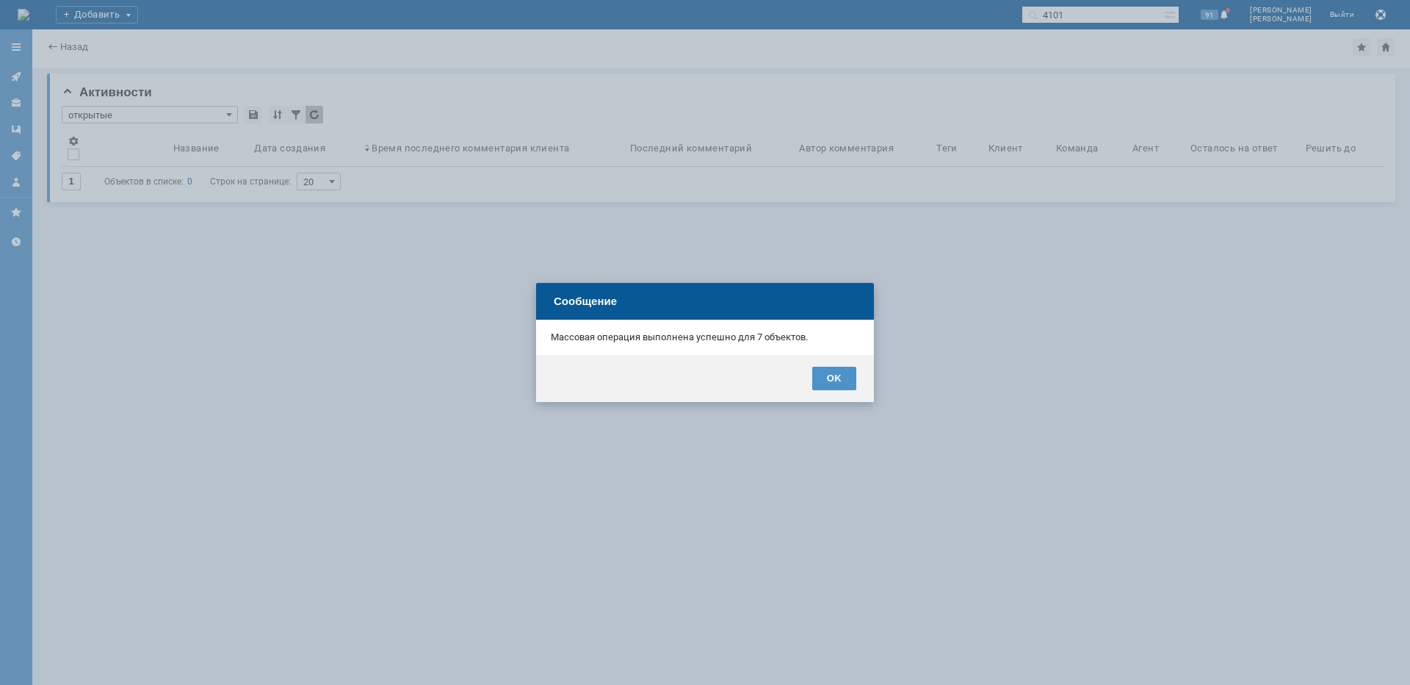
click at [849, 375] on div "OK" at bounding box center [834, 379] width 44 height 24
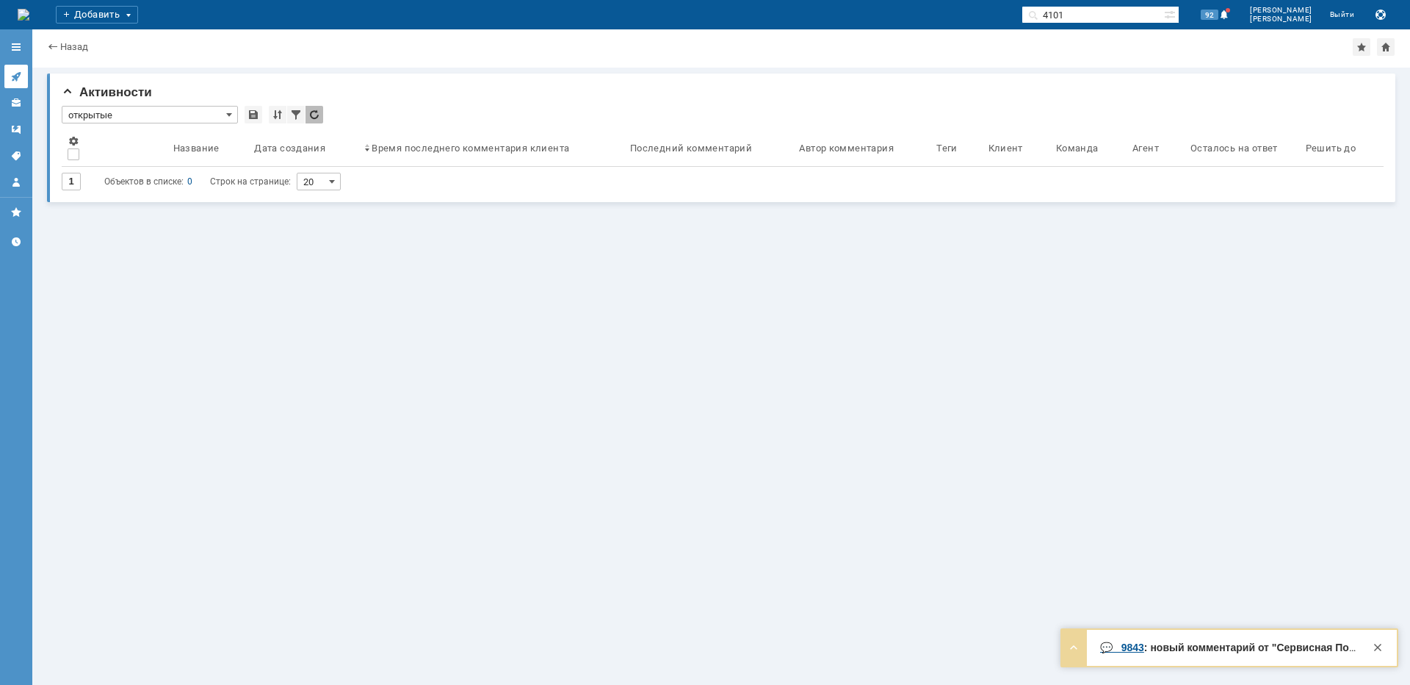
click at [18, 79] on icon at bounding box center [16, 77] width 12 height 12
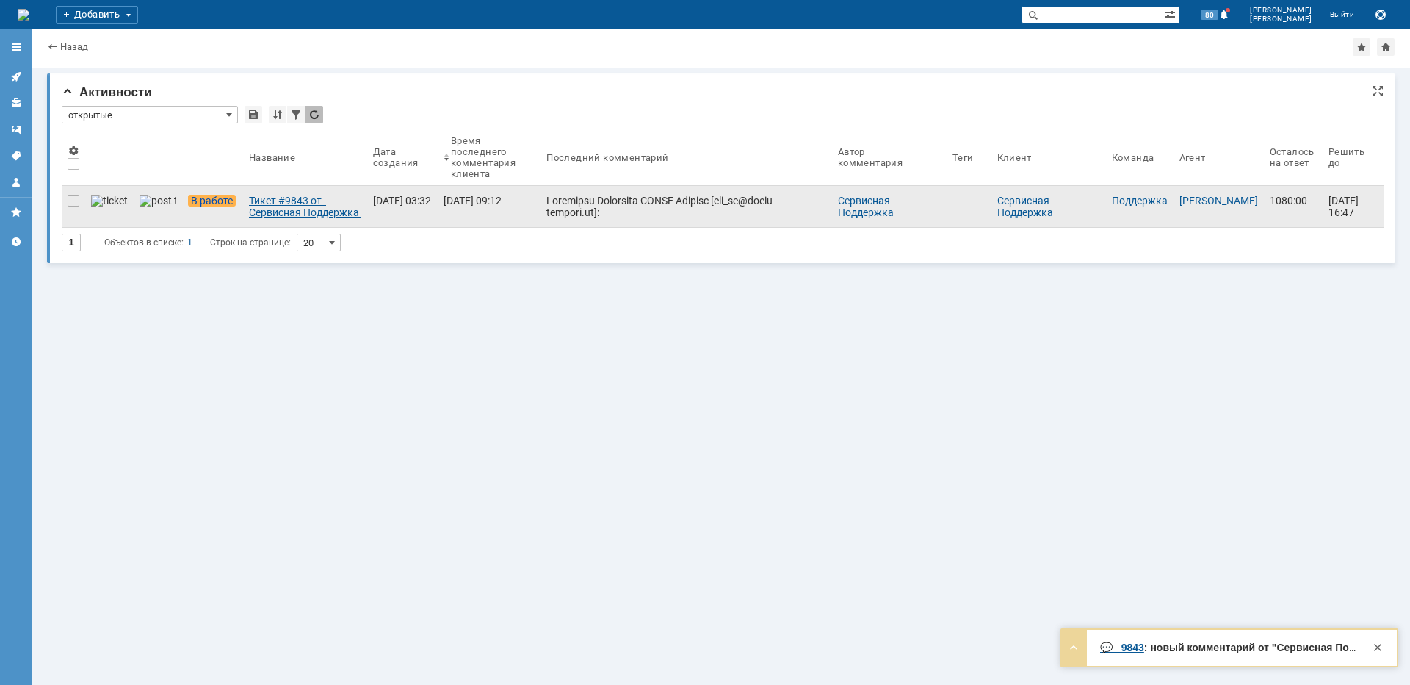
click at [249, 209] on div "Тикет #9843 от Сервисная Поддержка АКАДО Телеком [gms_ue@akado-telecom.ru] (ста…" at bounding box center [305, 207] width 112 height 24
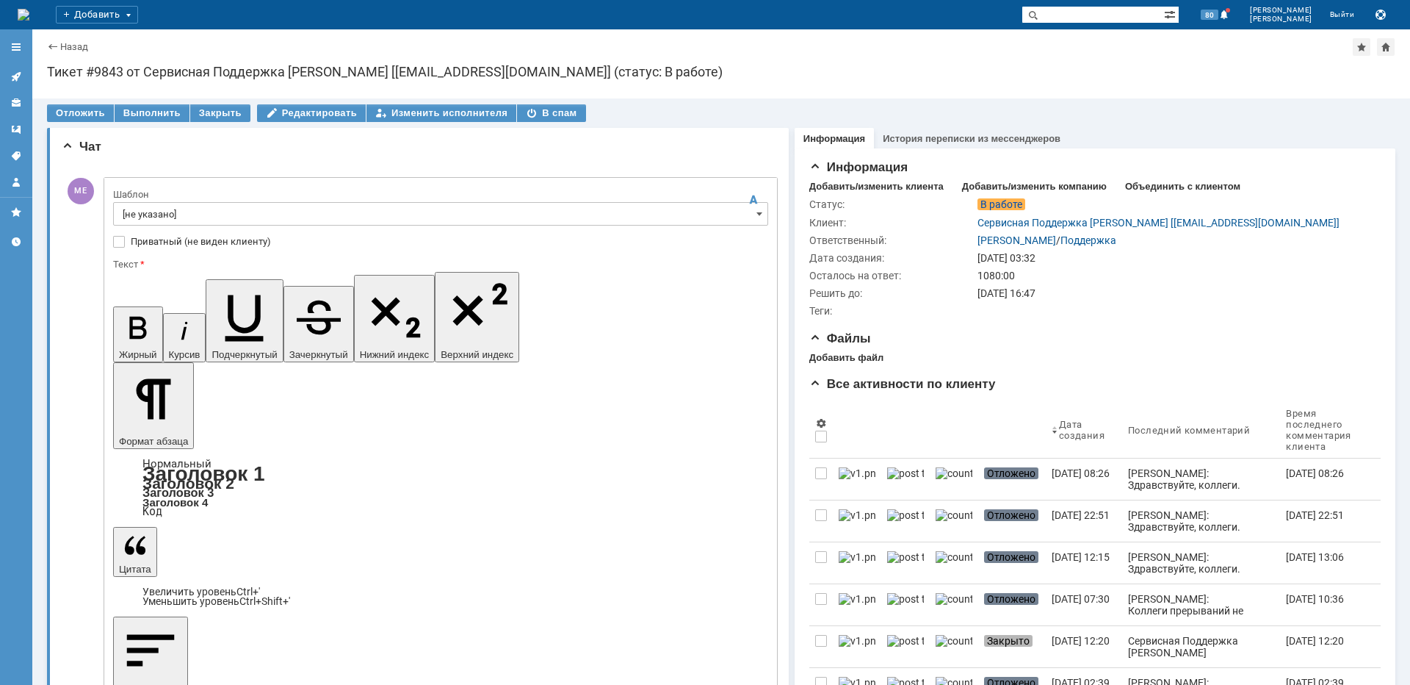
click at [162, 212] on input "[не указано]" at bounding box center [440, 214] width 655 height 24
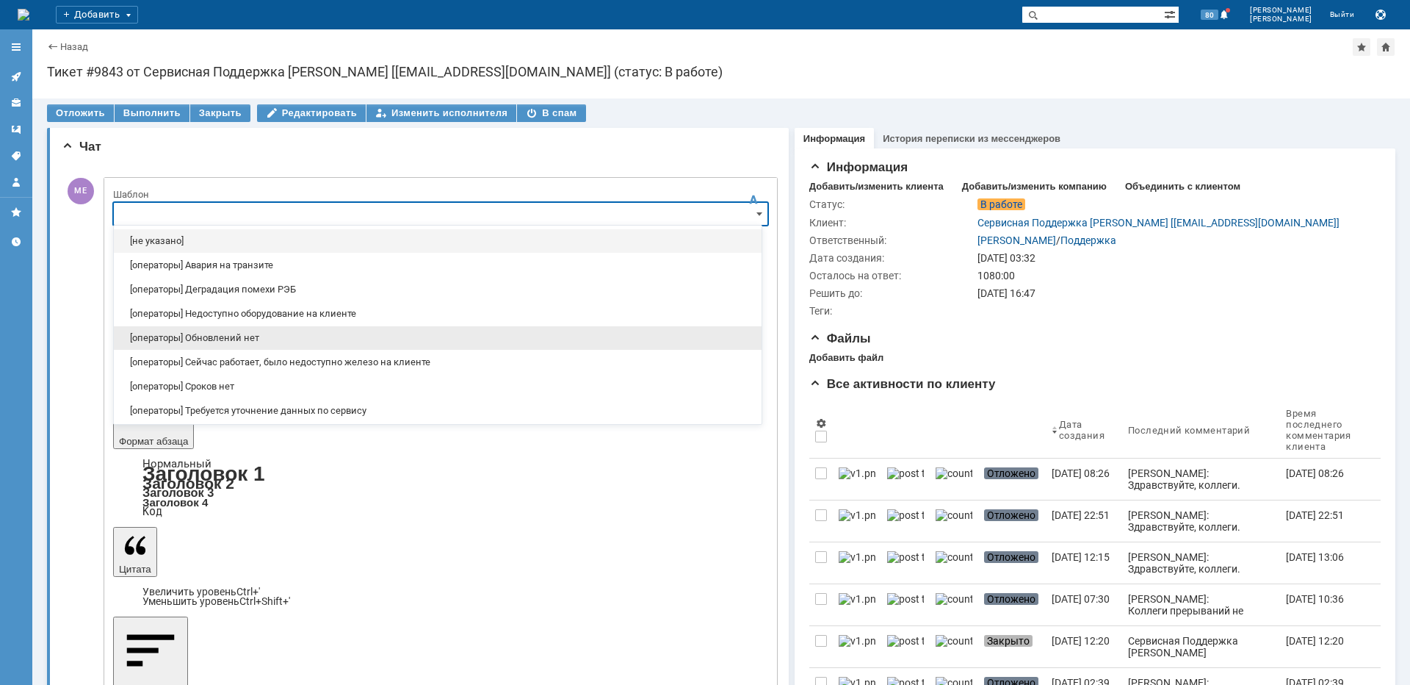
click at [185, 336] on span "[операторы] Обновлений нет" at bounding box center [438, 338] width 630 height 12
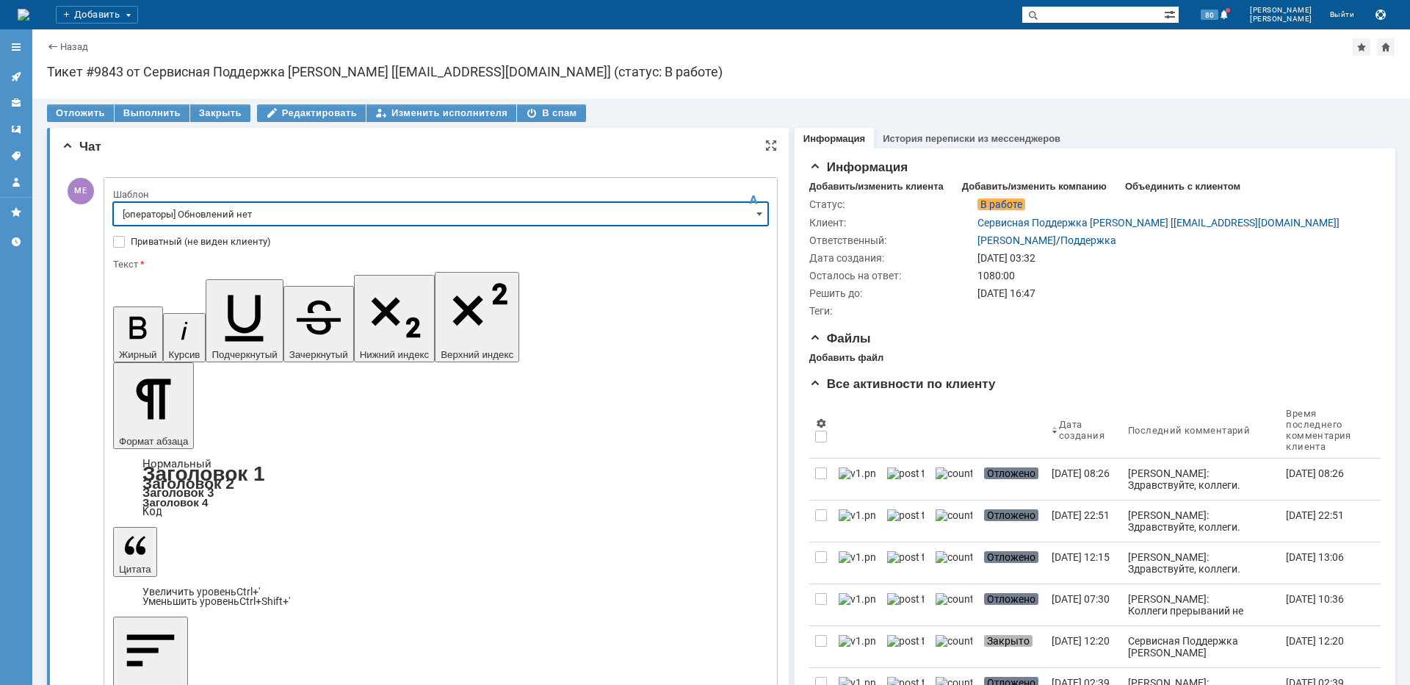
type input "[операторы] Обновлений нет"
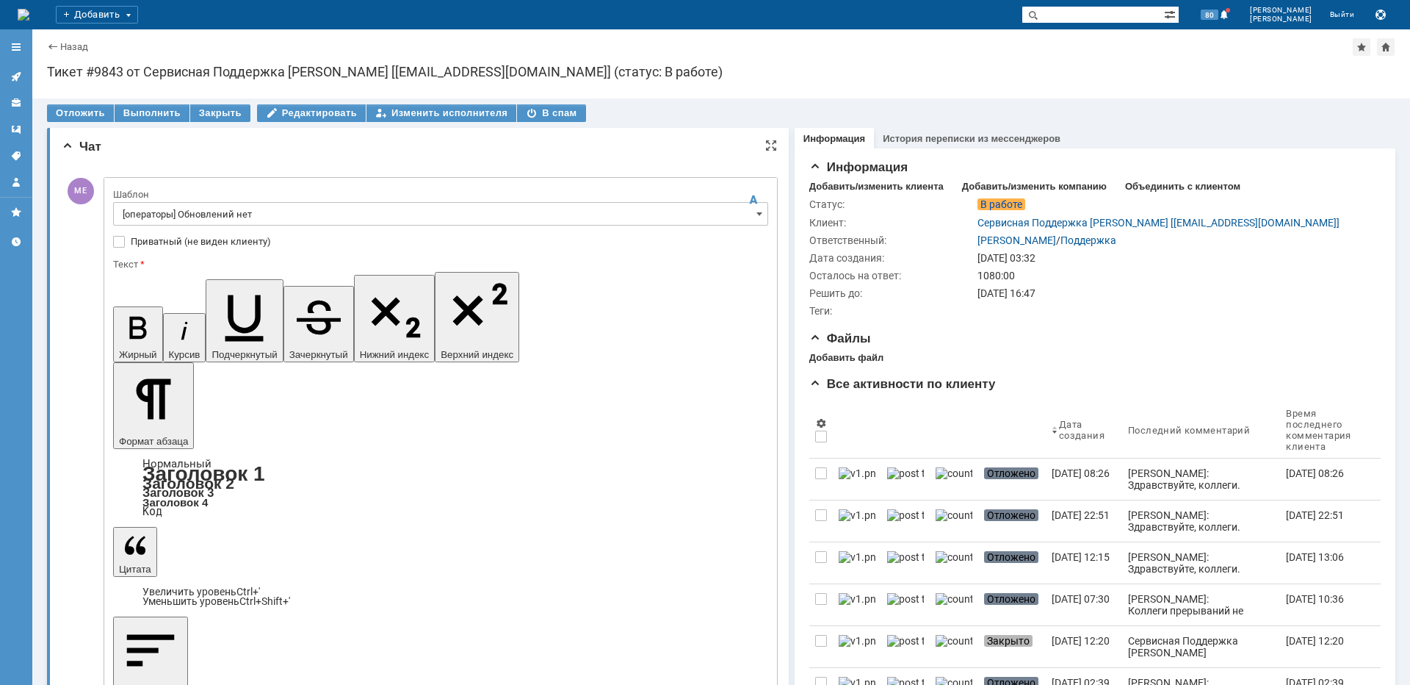
drag, startPoint x: 161, startPoint y: 494, endPoint x: 162, endPoint y: 486, distance: 7.4
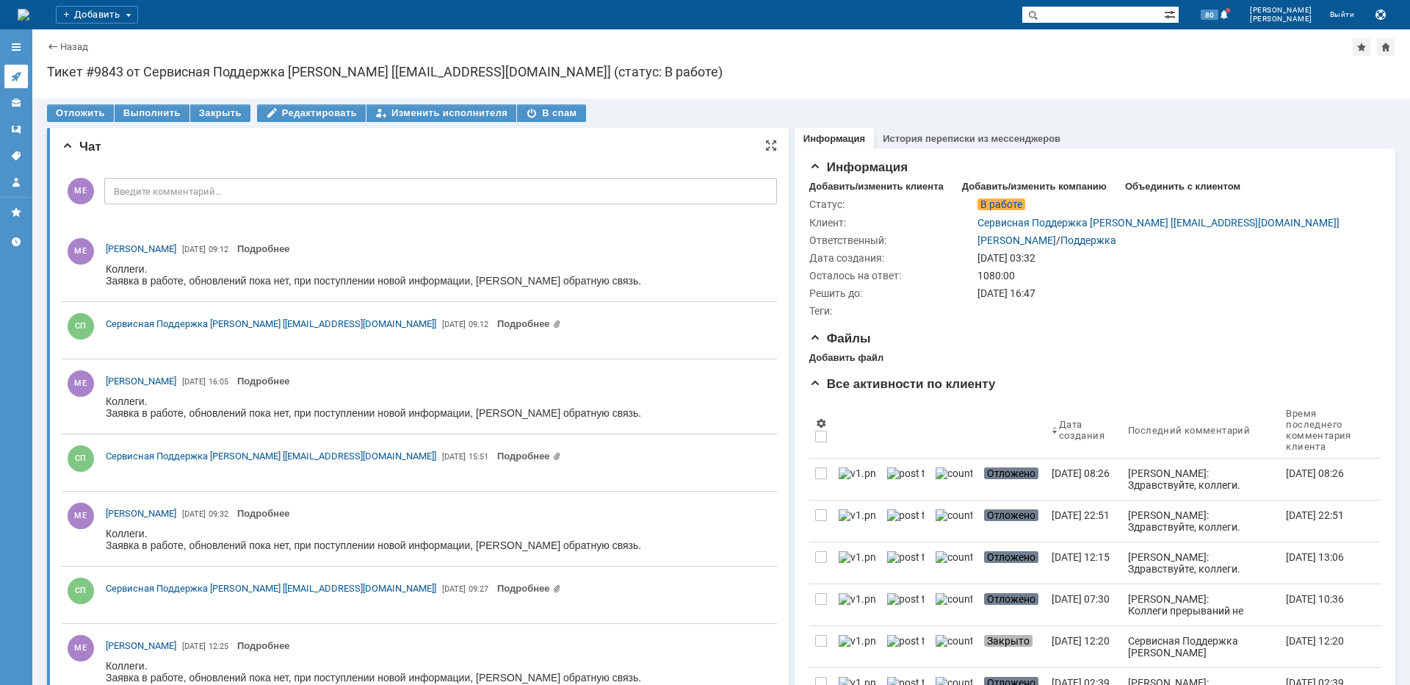
click at [18, 72] on icon at bounding box center [16, 77] width 12 height 12
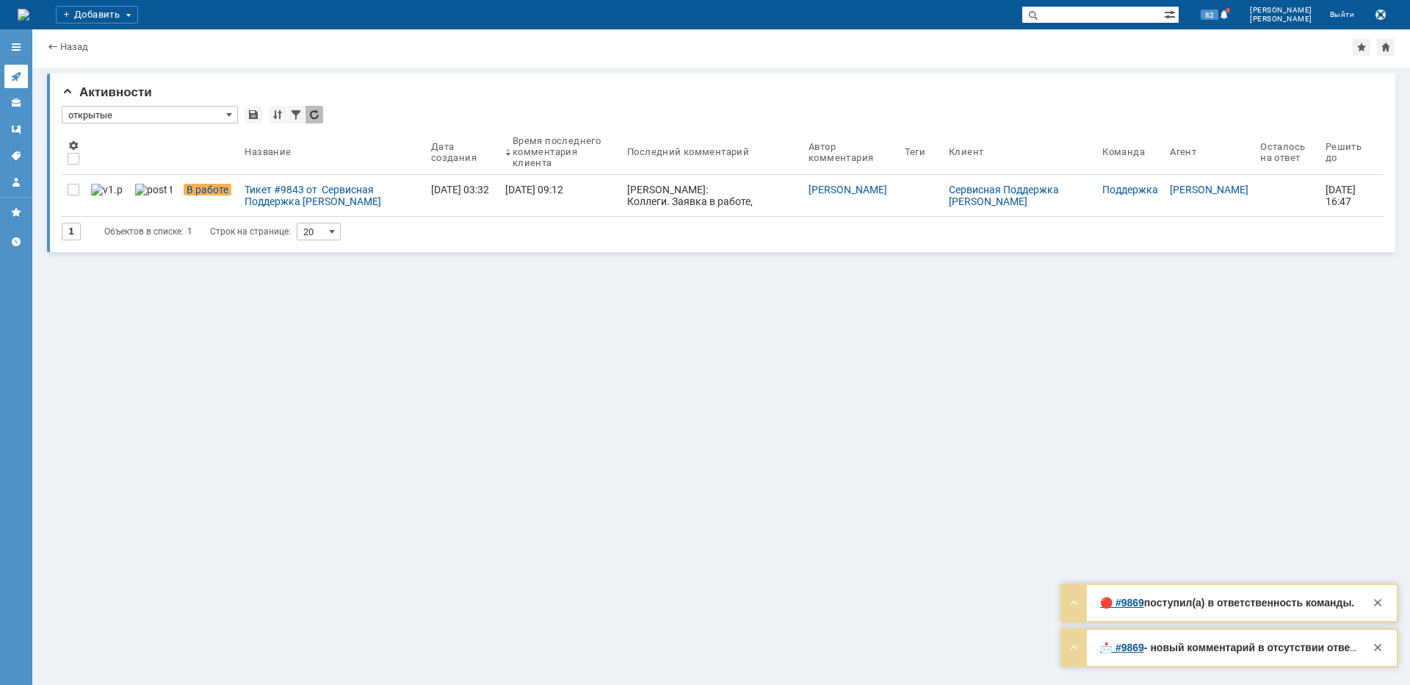
click at [11, 76] on icon at bounding box center [16, 77] width 12 height 12
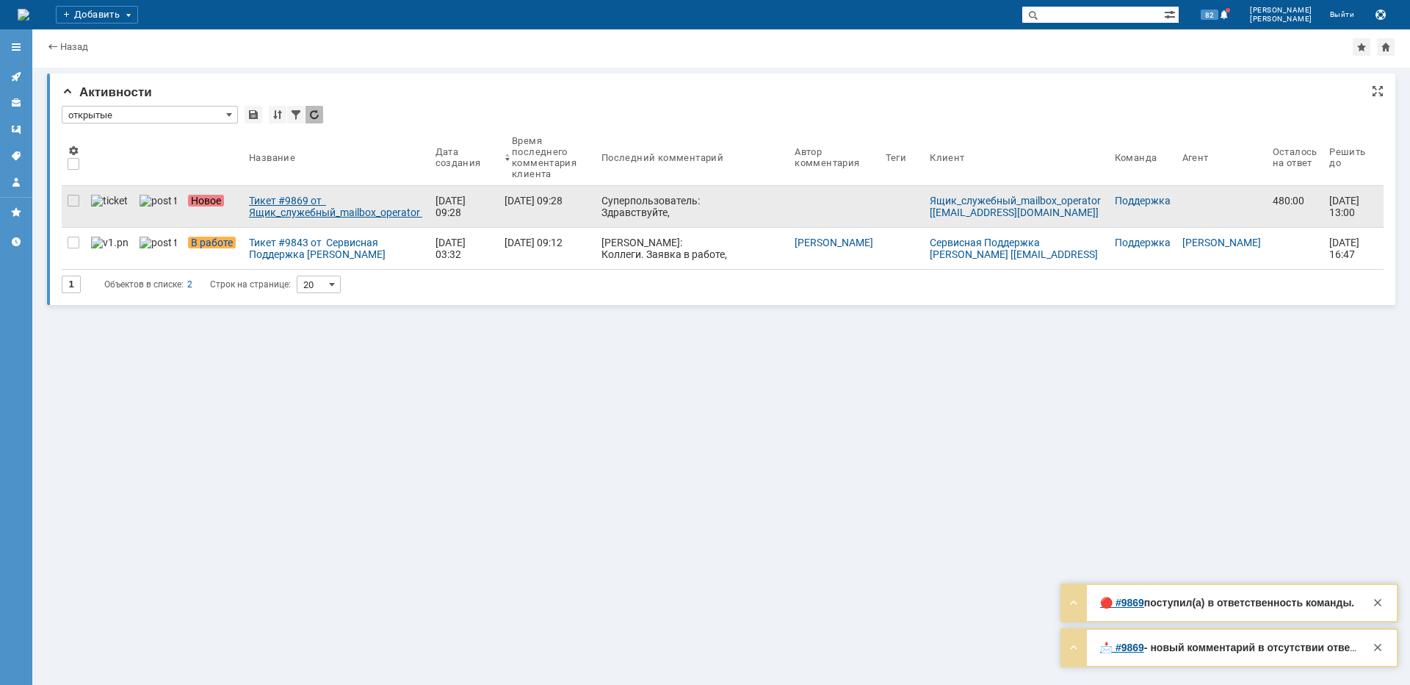
click at [311, 206] on div "Тикет #9869 от Ящик_служебный_mailbox_operator [operator@ertelecom.ru] (статус:…" at bounding box center [336, 207] width 175 height 24
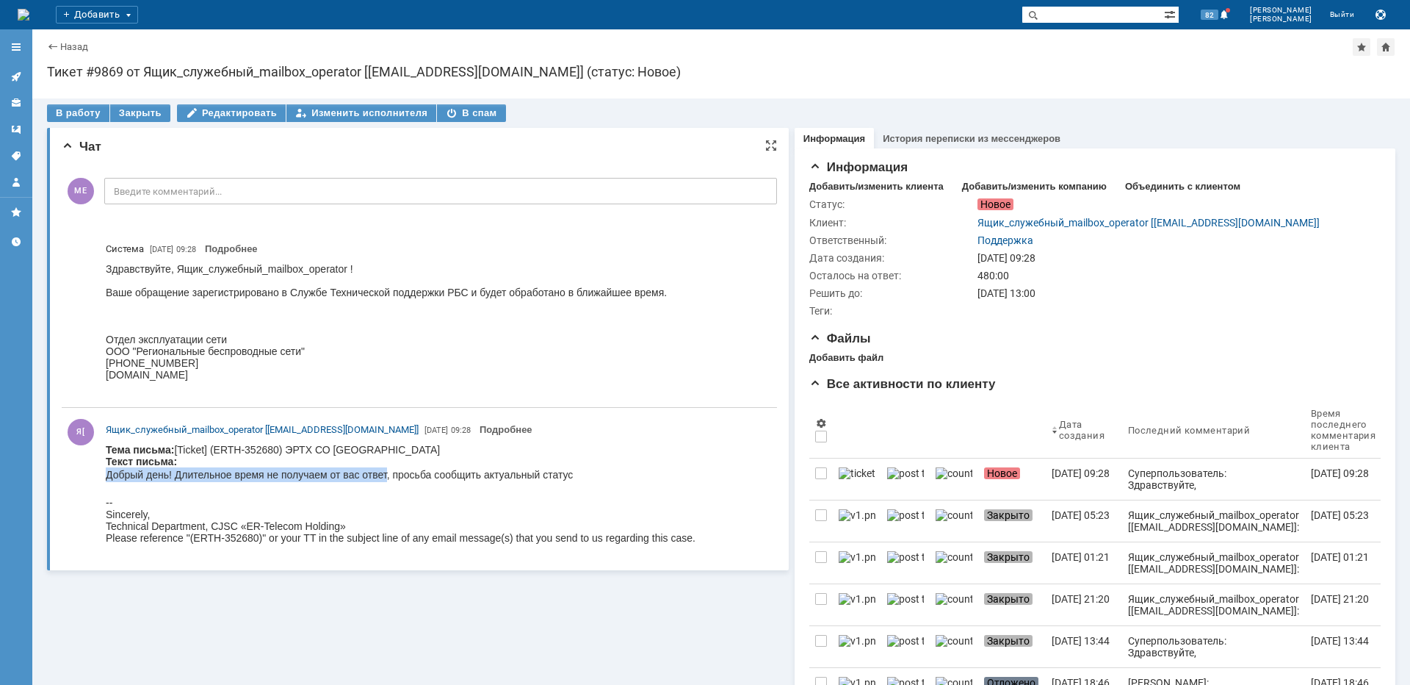
drag, startPoint x: 106, startPoint y: 475, endPoint x: 386, endPoint y: 478, distance: 279.9
click at [386, 478] on p "Добрый день! Длительное время не получаем от вас ответ, просьба сообщить актуал…" at bounding box center [401, 474] width 590 height 15
click at [547, 382] on div "Здравствуйте, Ящик_служебный_mailbox_operator ! Ваше обращение зарегистрировано…" at bounding box center [386, 327] width 561 height 129
click at [142, 114] on div "Закрыть" at bounding box center [140, 113] width 60 height 18
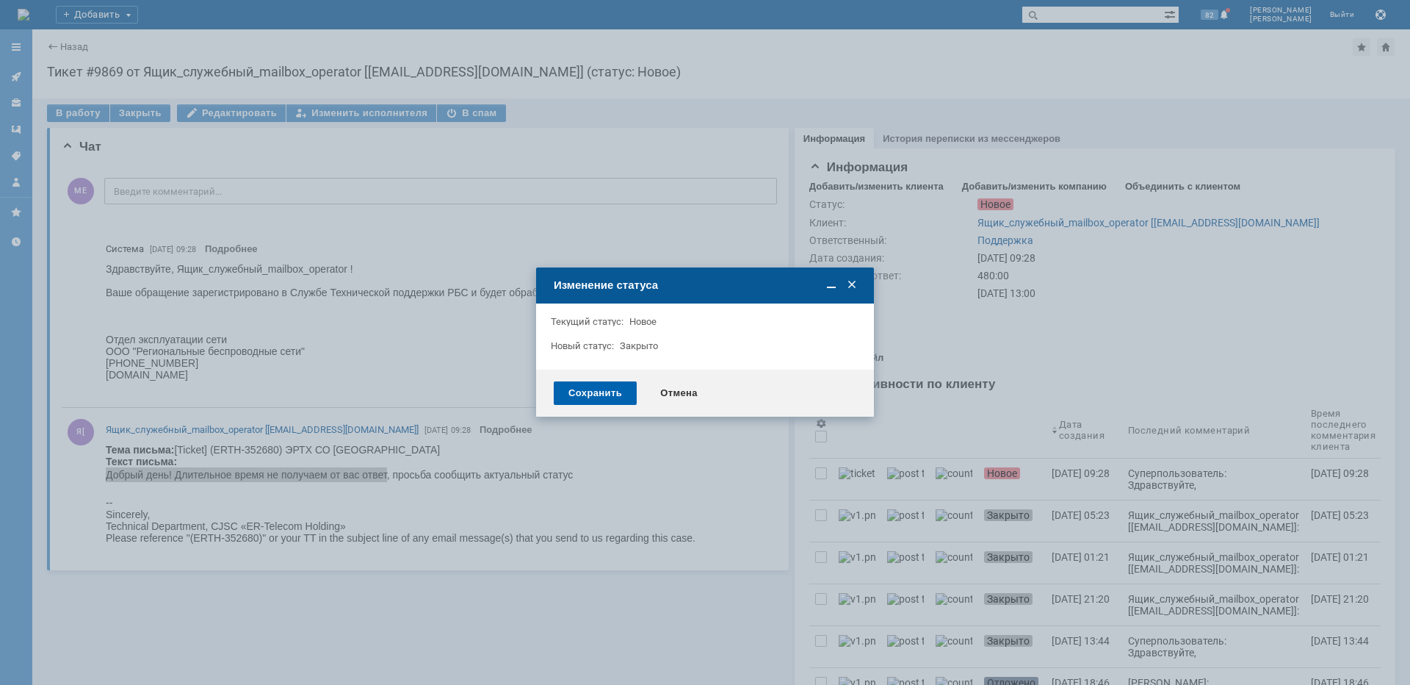
click at [613, 398] on div "Сохранить" at bounding box center [595, 393] width 83 height 24
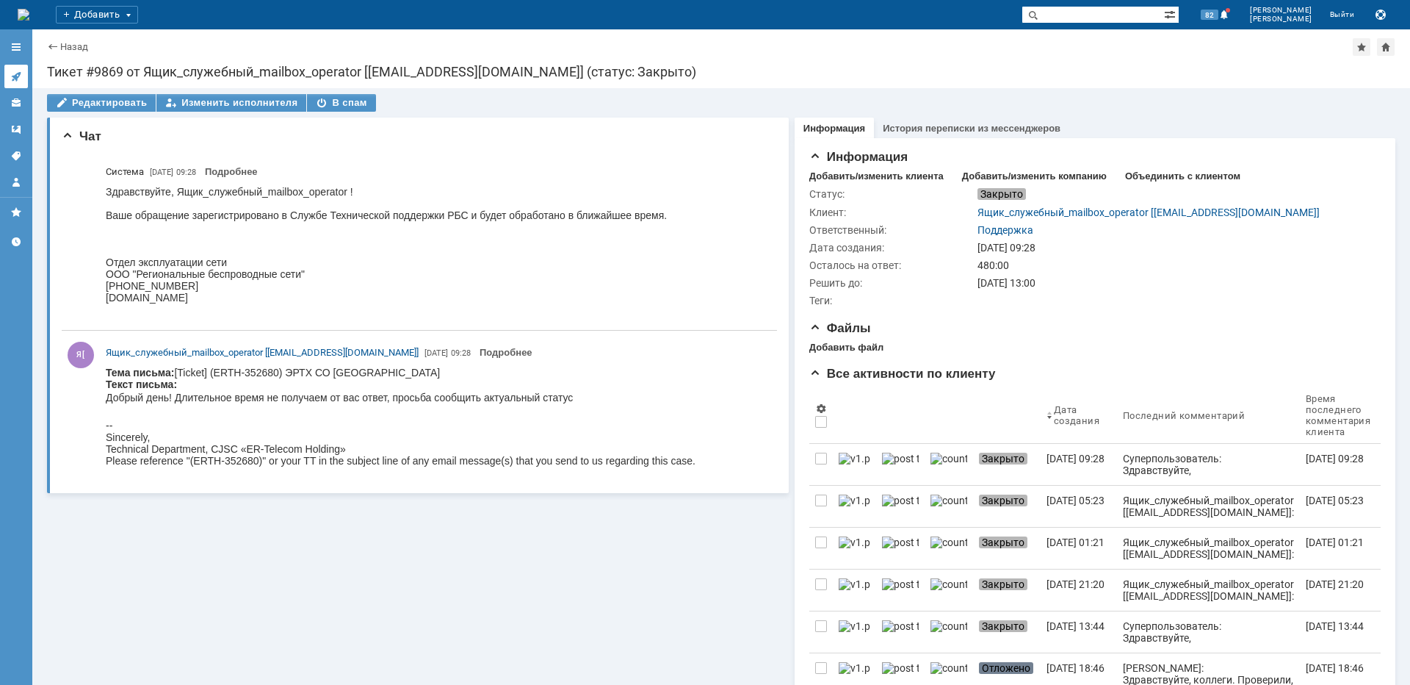
click at [16, 75] on icon at bounding box center [16, 77] width 12 height 12
